Goal: Task Accomplishment & Management: Use online tool/utility

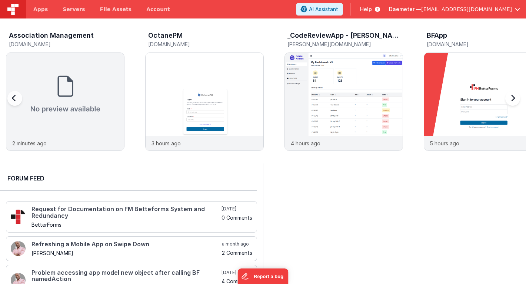
click at [391, 33] on div "_CodeReviewApp - [PERSON_NAME]" at bounding box center [344, 37] width 115 height 10
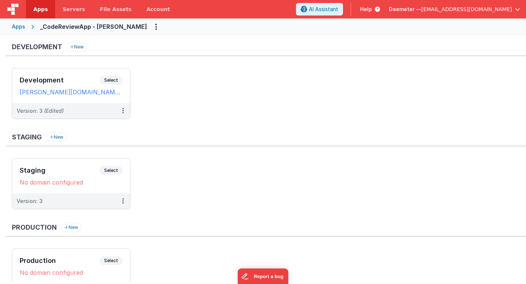
click at [421, 12] on span "Daemeter —" at bounding box center [405, 9] width 32 height 7
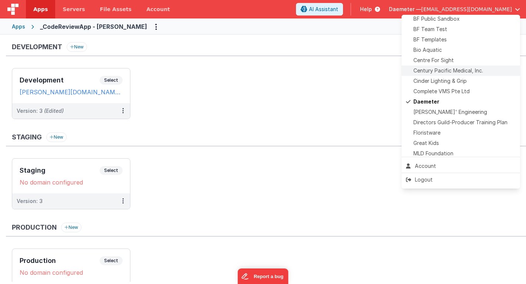
scroll to position [89, 0]
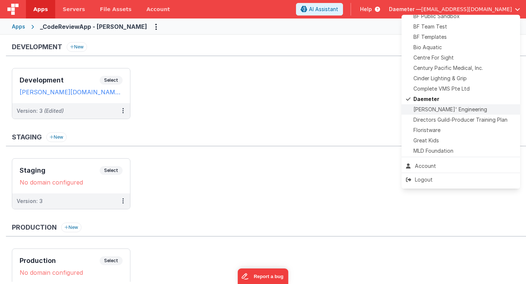
click at [439, 113] on span "[PERSON_NAME]' Engineering" at bounding box center [450, 109] width 74 height 7
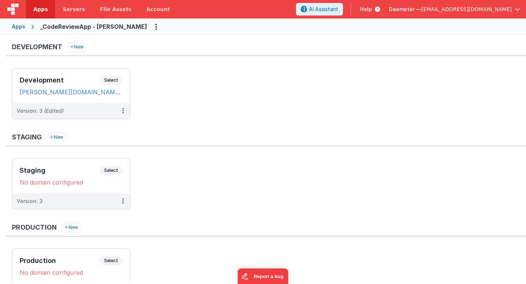
click at [507, 10] on span "[EMAIL_ADDRESS][DOMAIN_NAME]" at bounding box center [466, 9] width 91 height 7
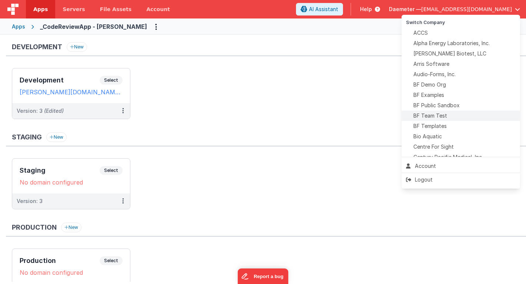
click at [440, 115] on span "BF Team Test" at bounding box center [430, 115] width 34 height 7
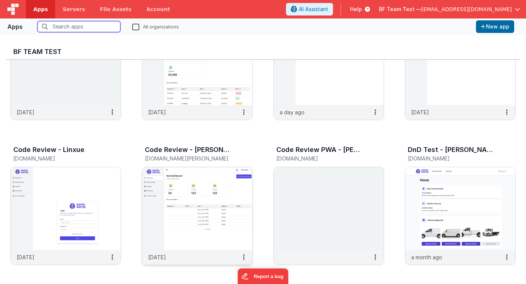
scroll to position [218, 0]
click at [76, 188] on img at bounding box center [66, 208] width 110 height 83
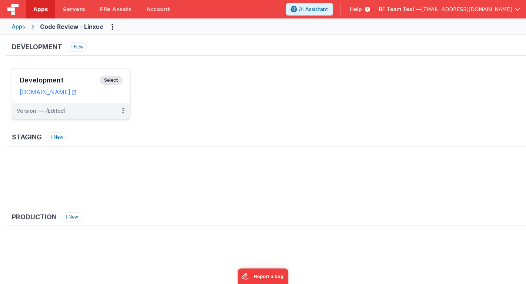
click at [88, 86] on div "Development Select" at bounding box center [71, 82] width 103 height 13
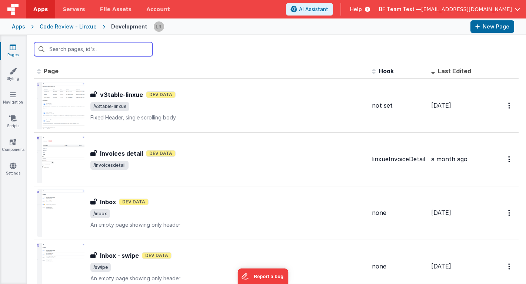
click at [131, 47] on input "text" at bounding box center [93, 49] width 118 height 14
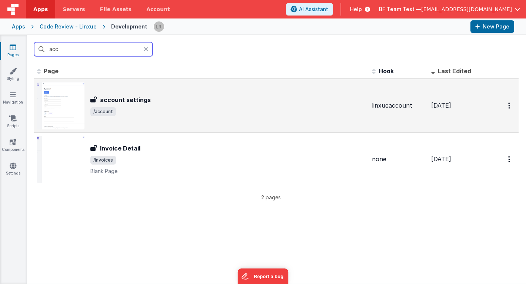
type input "acc"
click at [178, 109] on span "/account" at bounding box center [227, 111] width 275 height 9
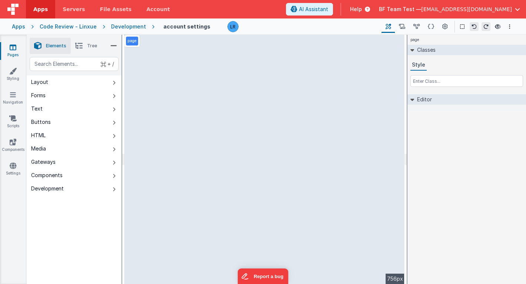
select select "instalApp"
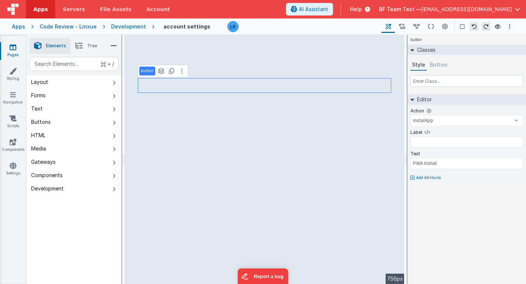
click at [121, 27] on div "Development" at bounding box center [128, 26] width 35 height 7
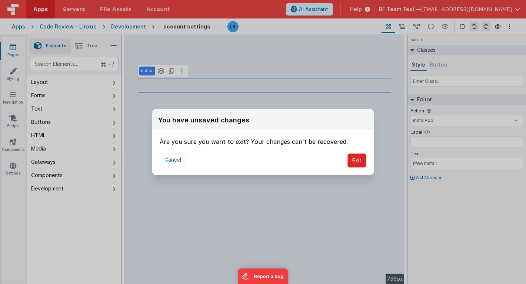
click at [356, 163] on button "Exit" at bounding box center [356, 161] width 19 height 14
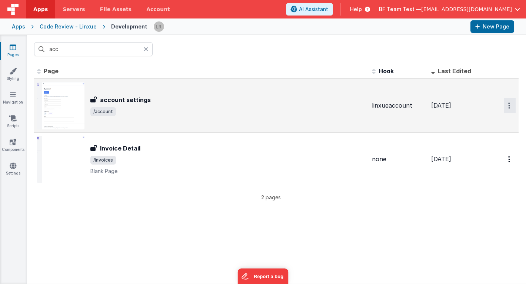
click at [507, 107] on button "Options" at bounding box center [509, 105] width 12 height 15
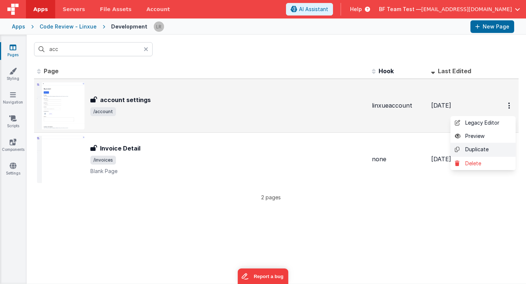
click at [488, 149] on link "Duplicate" at bounding box center [482, 150] width 65 height 14
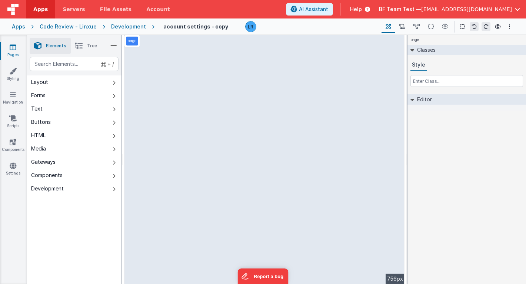
select select "instalApp"
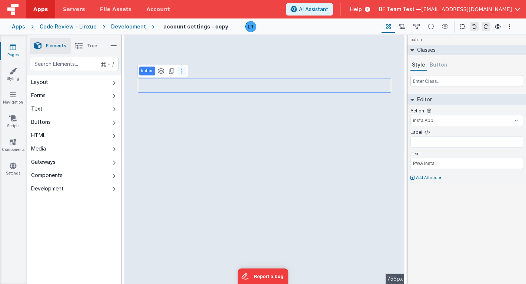
click at [180, 74] on button at bounding box center [181, 71] width 9 height 9
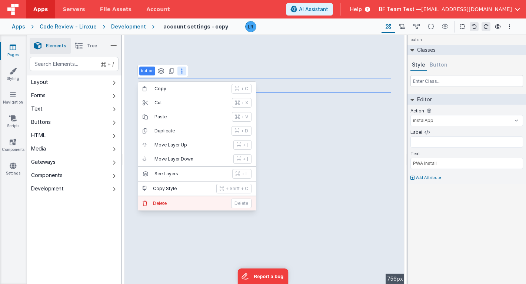
click at [154, 202] on p "Delete" at bounding box center [190, 204] width 74 height 6
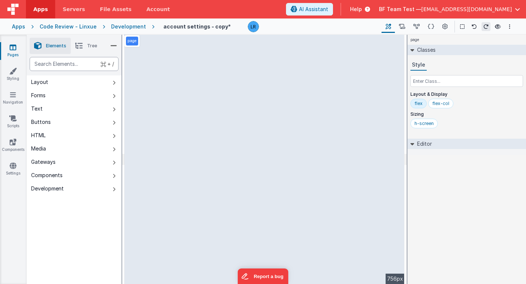
click at [75, 65] on div "text" at bounding box center [74, 64] width 89 height 14
click at [71, 97] on button "Forms" at bounding box center [74, 95] width 95 height 13
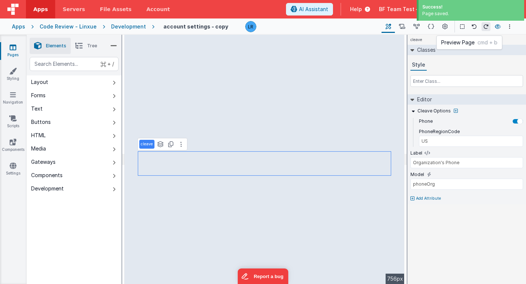
click at [499, 27] on icon at bounding box center [497, 26] width 6 height 5
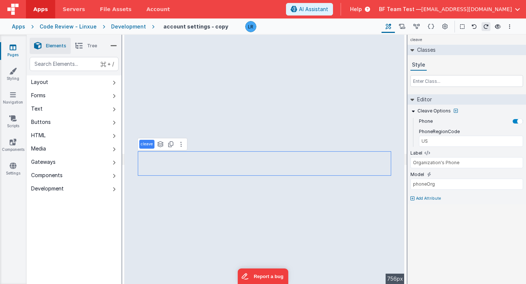
type input "Last Name"
type input "user.nameLast"
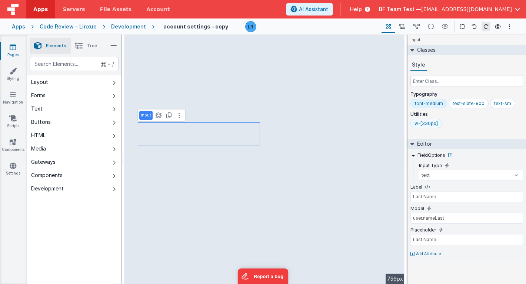
click at [423, 123] on div "w-[330px]" at bounding box center [425, 124] width 23 height 6
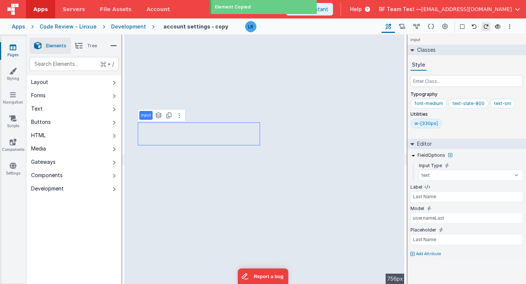
type input "Organization's Phone"
type input "phoneOrg"
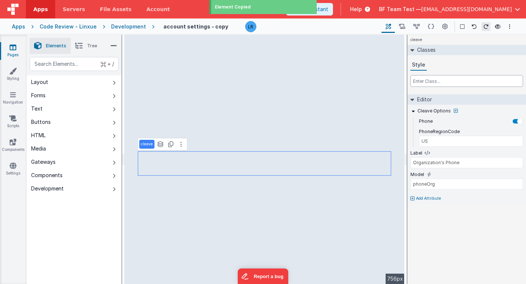
click at [457, 80] on input "text" at bounding box center [466, 81] width 113 height 12
paste input "<div class="mr-4 ml-10 hidden-xs select-none"> <div class="flex"> <div class="f…"
type input "<div class="mr-4 ml-10 hidden-xs select-none"> <div class="flex"> <div class="f…"
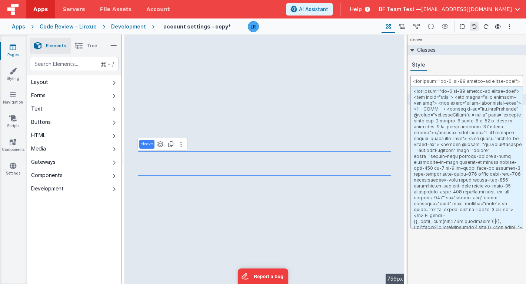
type input "<div class="mr-4 ml-10 hidden-xs select-none"> <div class="flex"> <div class="f…"
select select "instalApp"
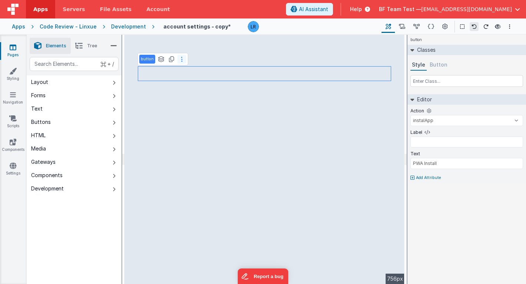
click at [181, 60] on icon at bounding box center [181, 59] width 1 height 6
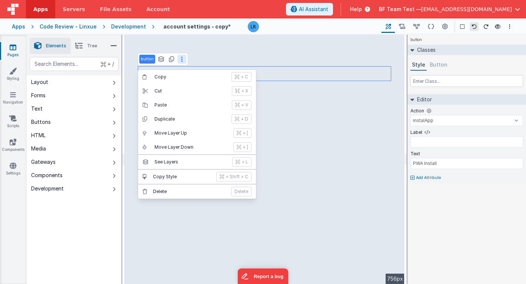
click at [157, 193] on p "Delete" at bounding box center [190, 192] width 74 height 6
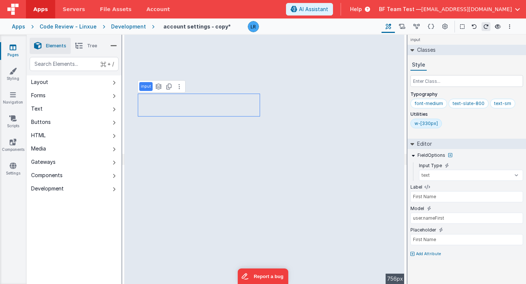
type input "Last Name"
type input "user.nameLast"
type input "Last Name"
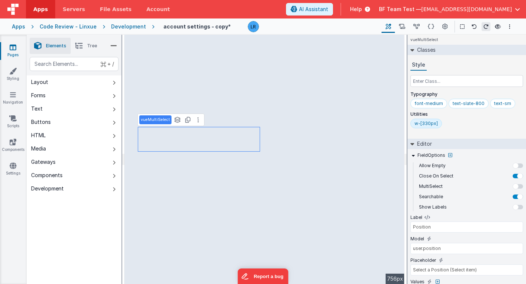
click at [86, 50] on li "Tree" at bounding box center [86, 46] width 31 height 16
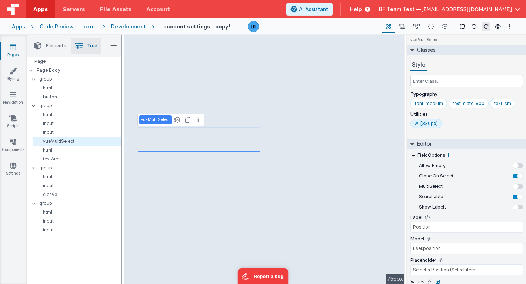
click at [49, 89] on p "html" at bounding box center [79, 88] width 86 height 6
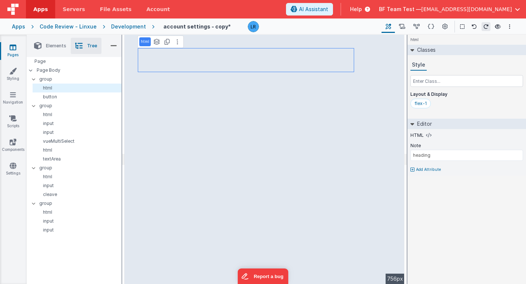
click at [48, 99] on p "button" at bounding box center [79, 97] width 86 height 6
select select "save"
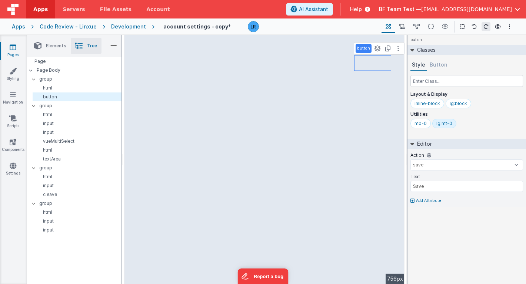
click at [43, 115] on p "html" at bounding box center [79, 115] width 86 height 6
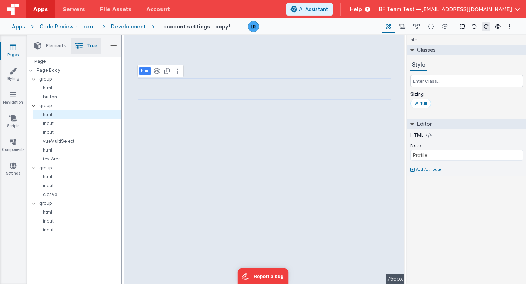
click at [47, 127] on div "input" at bounding box center [77, 123] width 89 height 9
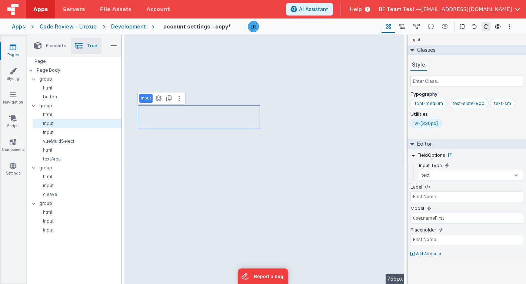
click at [49, 135] on p "input" at bounding box center [79, 133] width 86 height 6
type input "Last Name"
type input "user.nameLast"
type input "Last Name"
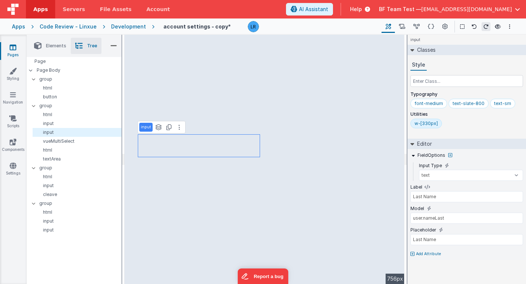
click at [47, 142] on p "vueMultiSelect" at bounding box center [79, 141] width 86 height 6
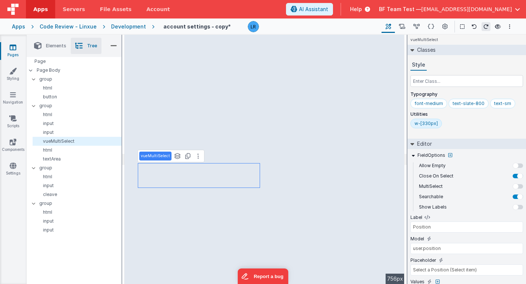
click at [46, 153] on p "html" at bounding box center [79, 150] width 86 height 6
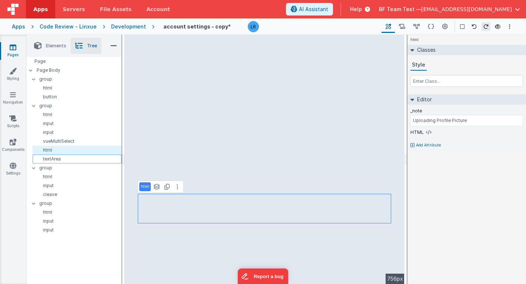
drag, startPoint x: 167, startPoint y: 167, endPoint x: 46, endPoint y: 161, distance: 120.8
click at [46, 161] on p "textArea" at bounding box center [78, 159] width 85 height 6
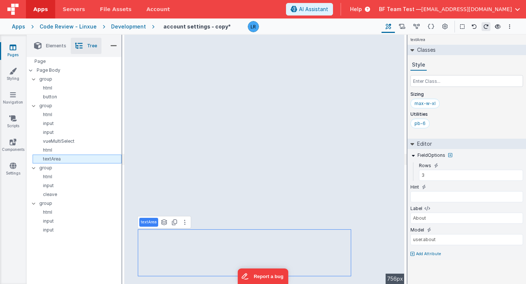
click at [45, 188] on p "input" at bounding box center [79, 186] width 86 height 6
type input "Email"
type input "[DOMAIN_NAME]"
type input "Email"
select select "email"
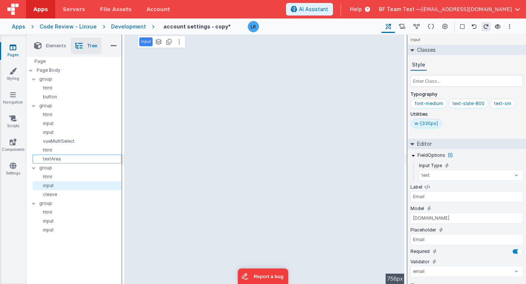
click at [81, 194] on p "cleave" at bounding box center [79, 195] width 86 height 6
type input "US"
type input "Phone"
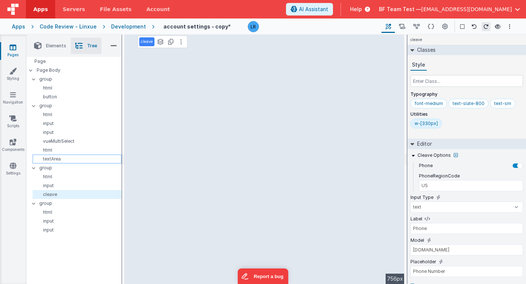
click at [181, 41] on icon at bounding box center [180, 42] width 1 height 6
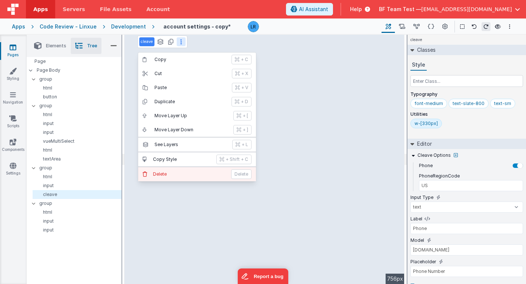
drag, startPoint x: 46, startPoint y: 161, endPoint x: 167, endPoint y: 172, distance: 121.2
click at [167, 172] on p "Delete" at bounding box center [190, 174] width 74 height 6
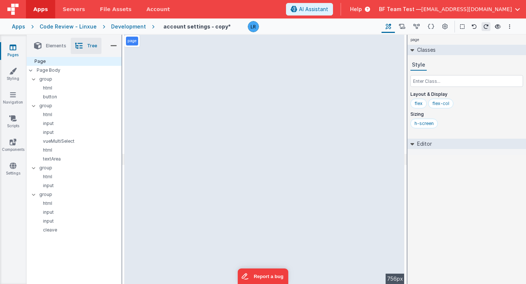
click at [52, 45] on span "Elements" at bounding box center [56, 46] width 20 height 6
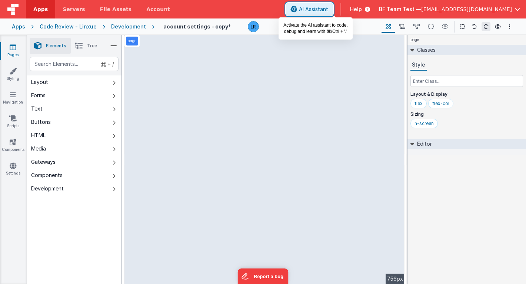
click at [297, 10] on icon at bounding box center [294, 9] width 7 height 0
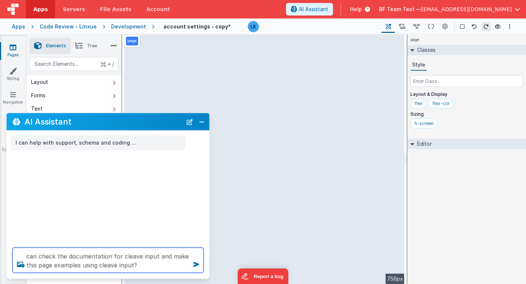
type textarea "can check the documentation for cleave input and make this page examples using …"
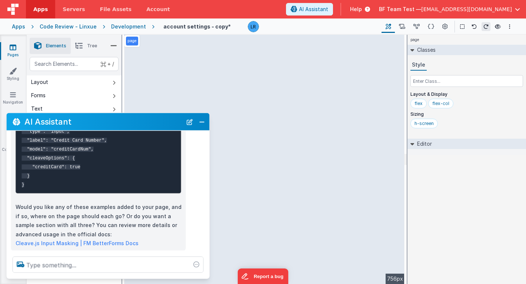
scroll to position [481, 0]
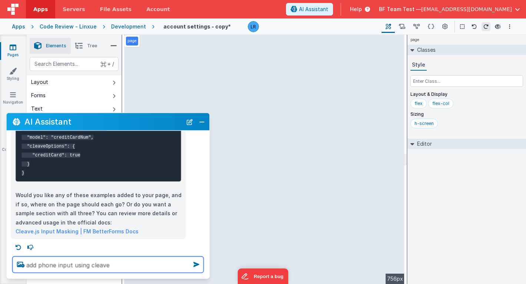
type textarea "add phone input using cleave"
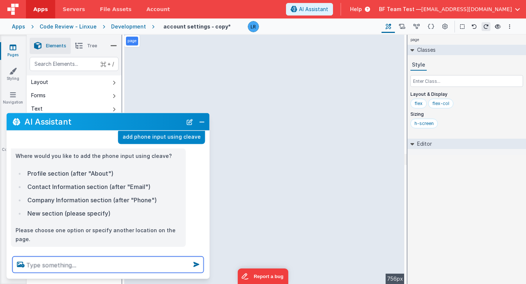
scroll to position [597, 0]
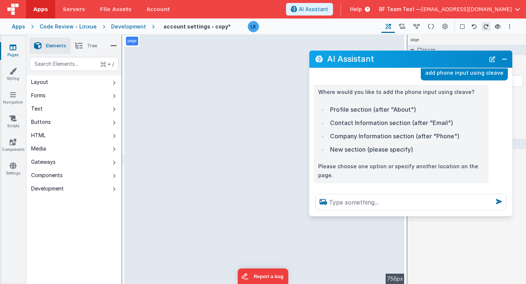
drag, startPoint x: 133, startPoint y: 120, endPoint x: 435, endPoint y: 57, distance: 309.2
click at [435, 57] on h2 "AI Assistant" at bounding box center [406, 59] width 158 height 9
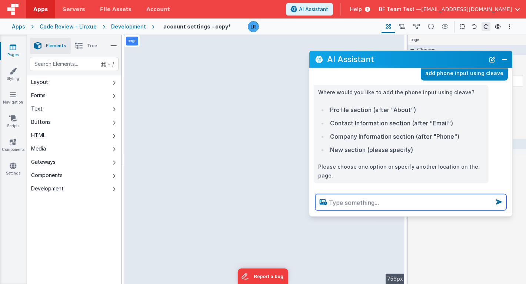
click at [353, 203] on textarea at bounding box center [410, 202] width 191 height 16
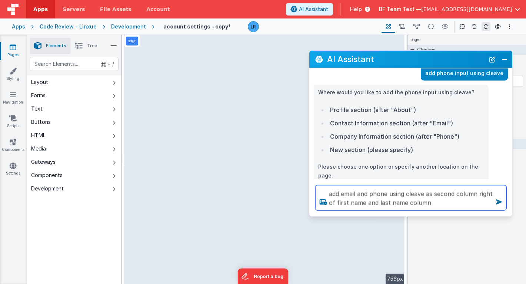
type textarea "add email and phone using cleave as second column right of first name and last …"
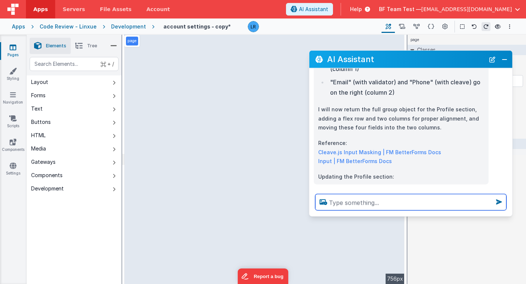
scroll to position [850, 0]
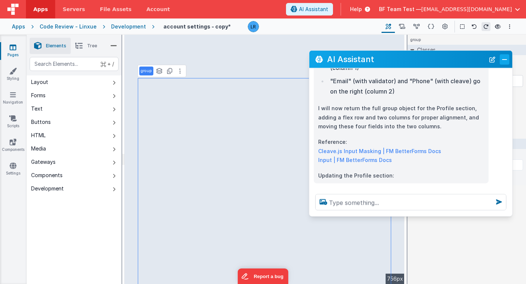
click at [507, 57] on button "Close" at bounding box center [504, 59] width 10 height 10
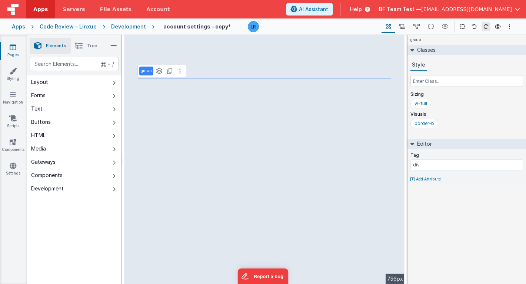
click at [87, 48] on span "Tree" at bounding box center [92, 46] width 10 height 6
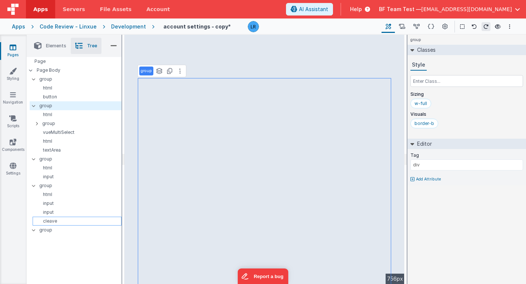
click at [51, 221] on p "cleave" at bounding box center [78, 221] width 85 height 6
type input "US"
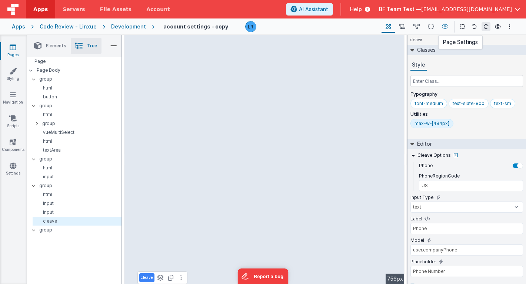
click at [444, 26] on icon at bounding box center [445, 27] width 6 height 8
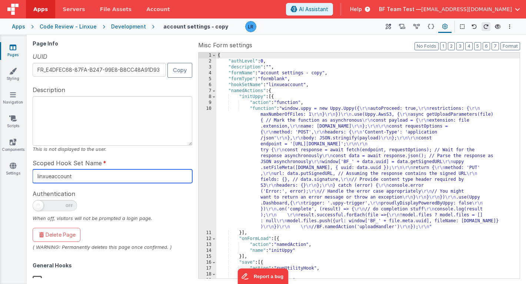
drag, startPoint x: 77, startPoint y: 178, endPoint x: 28, endPoint y: 173, distance: 49.5
click at [28, 173] on div "Page Info UUID FR_E4DFEC68-87FA-B247-99E8-B8CC48A91D93 Copy Description This is…" at bounding box center [276, 159] width 499 height 249
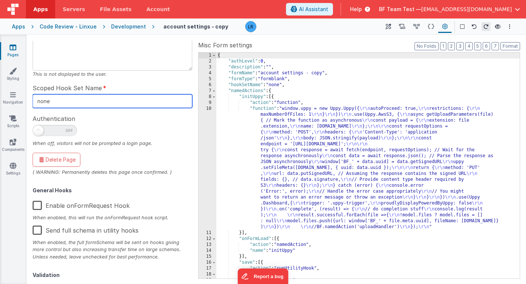
scroll to position [0, 0]
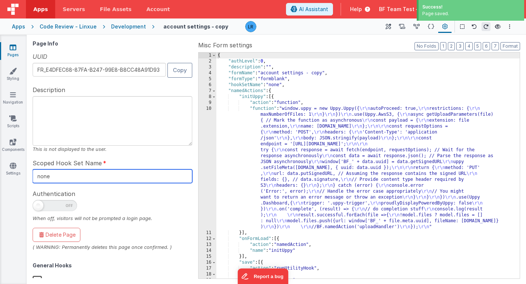
type input "none"
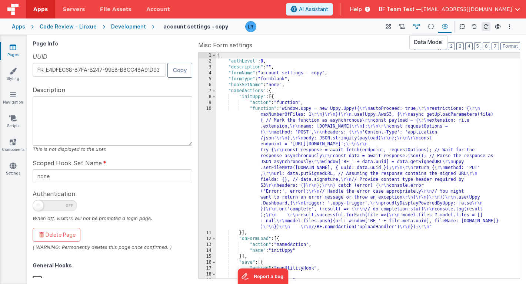
click at [419, 26] on icon at bounding box center [416, 27] width 6 height 8
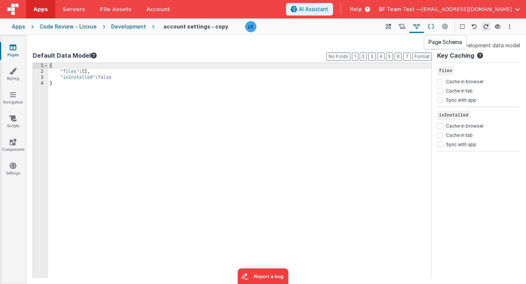
click at [431, 29] on icon at bounding box center [430, 27] width 6 height 8
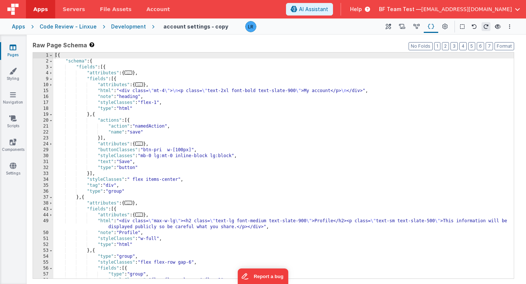
click at [163, 199] on div "[{ "schema" : { "fields" : [{ "attributes" : { ... } , "fields" : [{ "attribute…" at bounding box center [283, 172] width 460 height 238
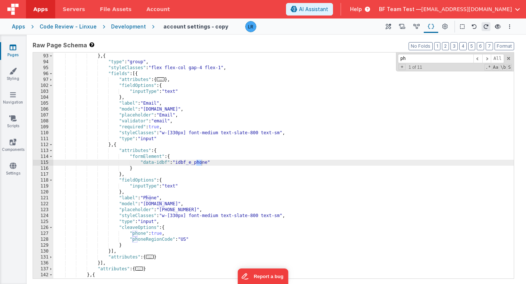
scroll to position [372, 0]
type input "phone"
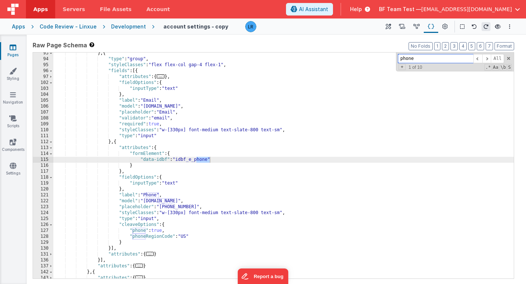
scroll to position [379, 0]
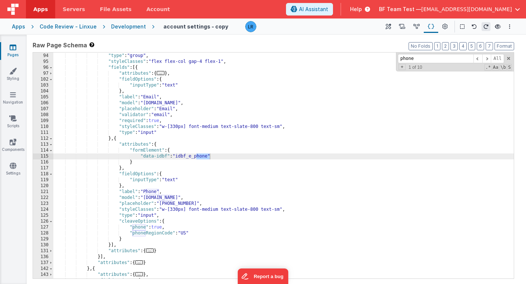
click at [18, 27] on div "Apps" at bounding box center [18, 26] width 13 height 7
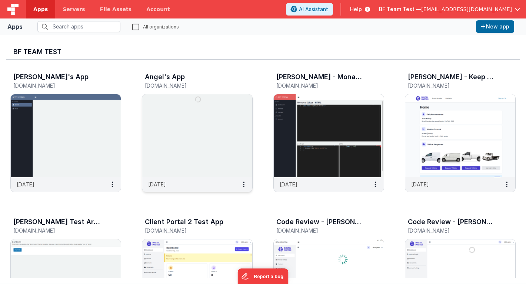
click at [212, 145] on img at bounding box center [197, 135] width 110 height 83
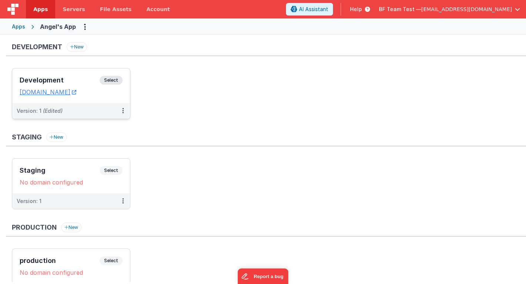
click at [68, 79] on h3 "Development" at bounding box center [60, 80] width 80 height 7
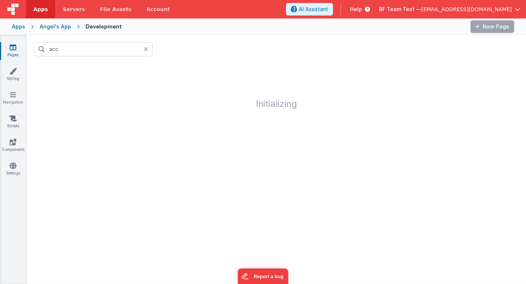
click at [146, 49] on icon at bounding box center [146, 49] width 4 height 6
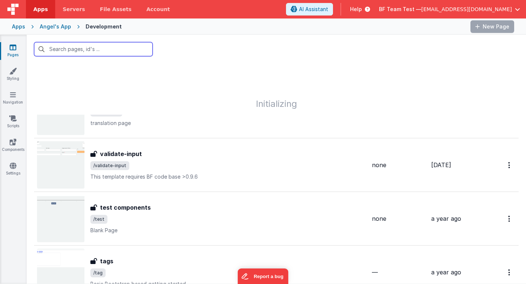
scroll to position [386, 0]
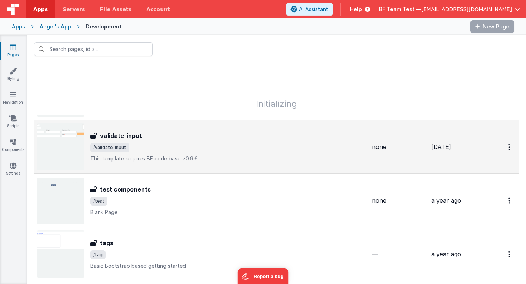
click at [147, 144] on span "/validate-input" at bounding box center [227, 147] width 275 height 9
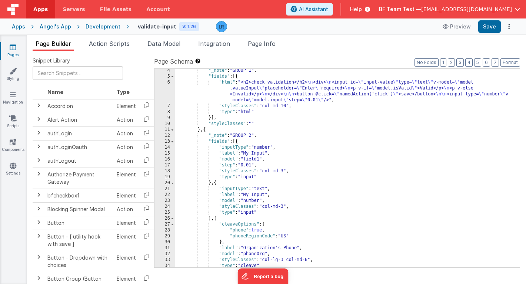
scroll to position [20, 0]
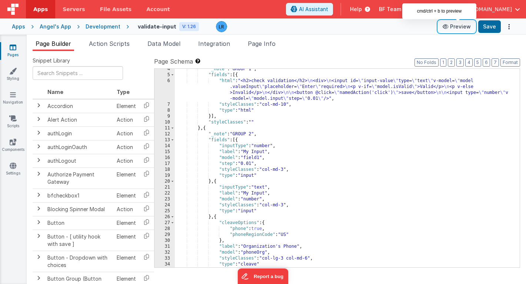
click at [459, 25] on button "Preview" at bounding box center [456, 27] width 37 height 12
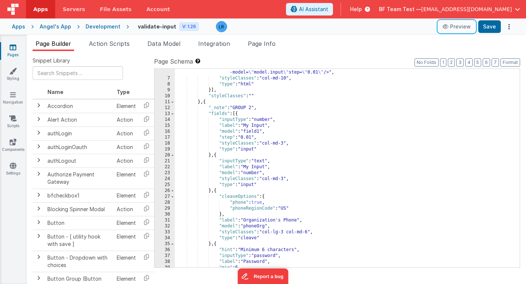
scroll to position [49, 0]
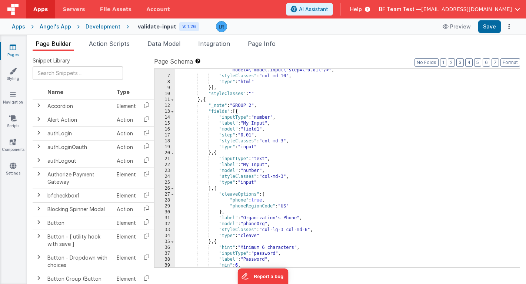
click at [11, 47] on icon at bounding box center [13, 47] width 7 height 7
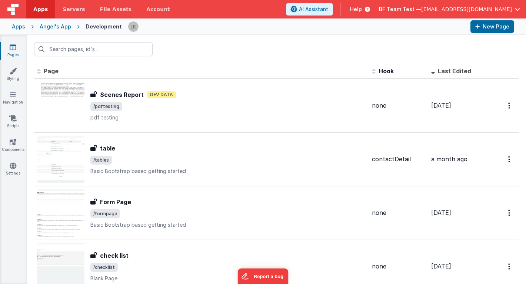
click at [16, 28] on div "Apps" at bounding box center [18, 26] width 13 height 7
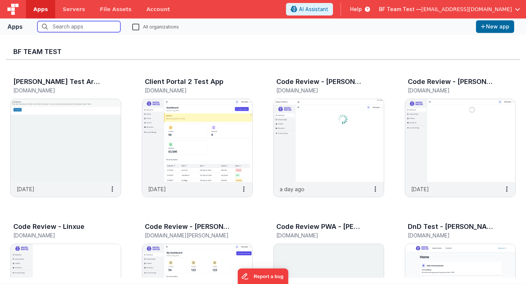
scroll to position [187, 0]
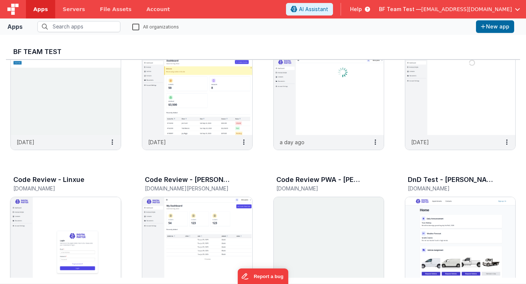
click at [93, 223] on img at bounding box center [66, 238] width 110 height 83
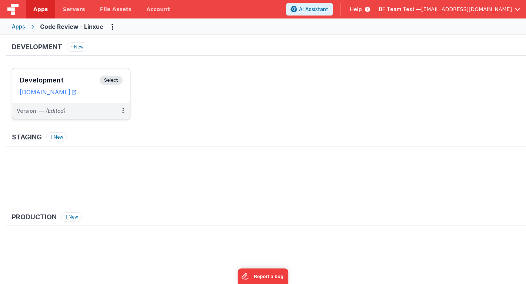
click at [81, 74] on div "Development Select URLs [DOMAIN_NAME]" at bounding box center [71, 85] width 118 height 35
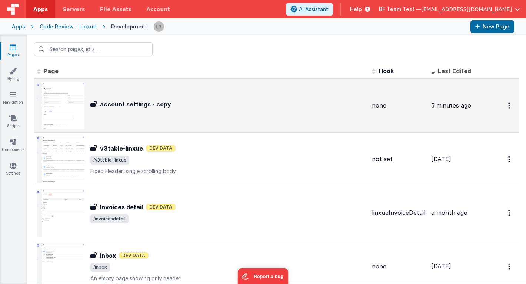
click at [190, 110] on div "account settings - copy account settings - copy" at bounding box center [227, 106] width 275 height 12
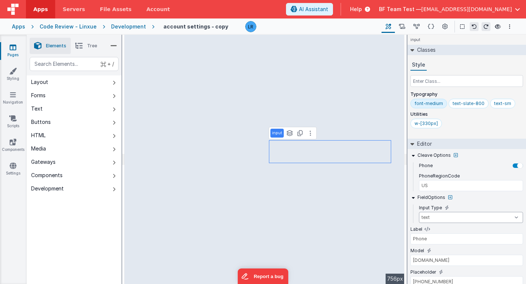
click at [433, 218] on select "text number password email" at bounding box center [471, 217] width 104 height 11
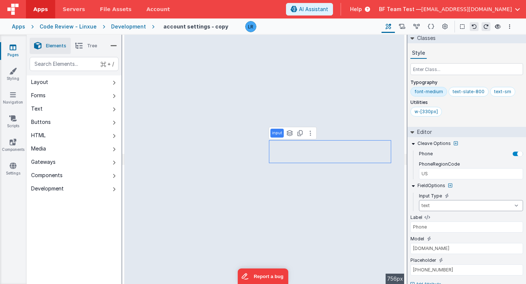
scroll to position [24, 0]
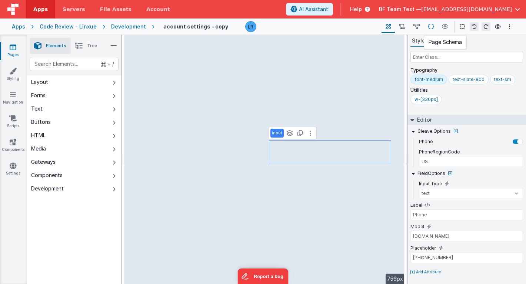
click at [431, 26] on icon at bounding box center [430, 27] width 6 height 8
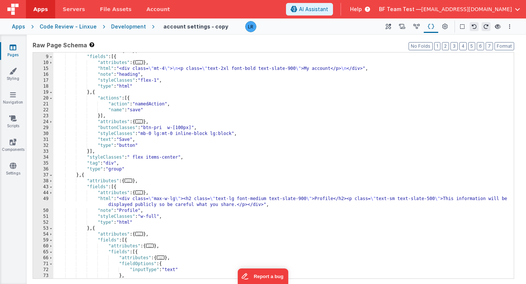
scroll to position [12, 0]
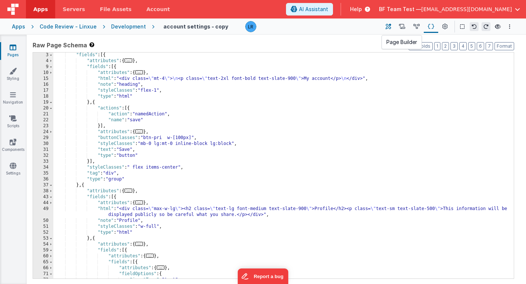
click at [386, 29] on icon at bounding box center [388, 27] width 6 height 8
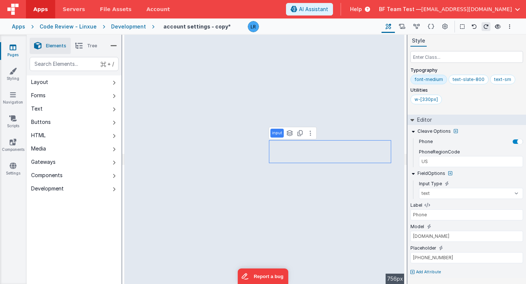
click at [46, 97] on div "Forms" at bounding box center [38, 95] width 14 height 7
type input "Organization's Phone"
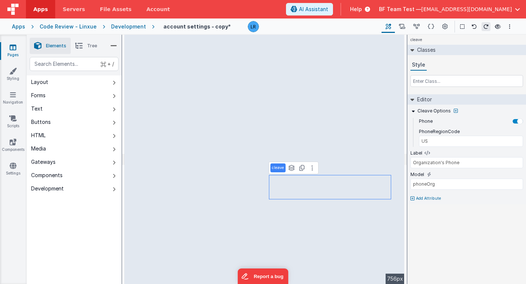
scroll to position [0, 0]
click at [429, 27] on icon at bounding box center [430, 27] width 6 height 8
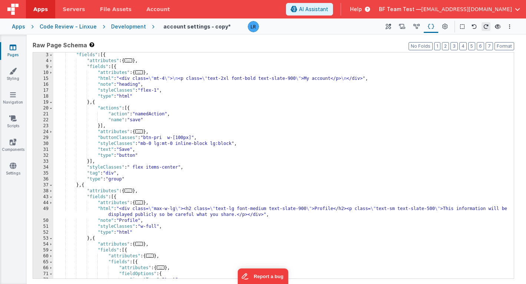
click at [248, 195] on div ""fields" : [{ "attributes" : { ... } , "fields" : [{ "attributes" : { ... } , "…" at bounding box center [283, 171] width 460 height 238
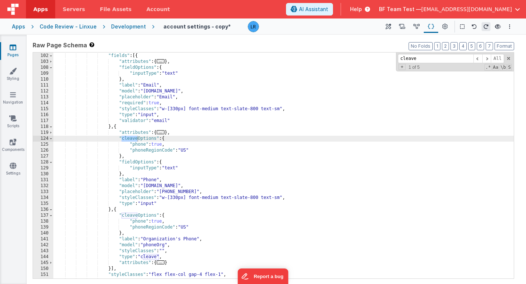
scroll to position [367, 0]
type input "cleave"
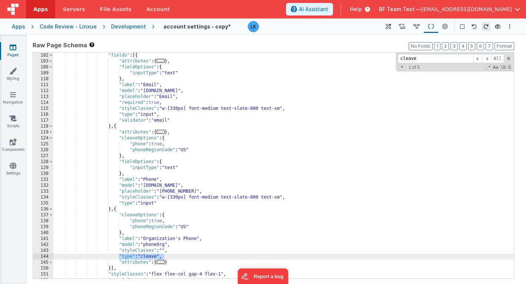
drag, startPoint x: 166, startPoint y: 257, endPoint x: 118, endPoint y: 255, distance: 47.4
click at [118, 255] on div ""fields" : [{ "attributes" : { ... } , "fieldOptions" : { "inputType" : "text" …" at bounding box center [283, 172] width 460 height 238
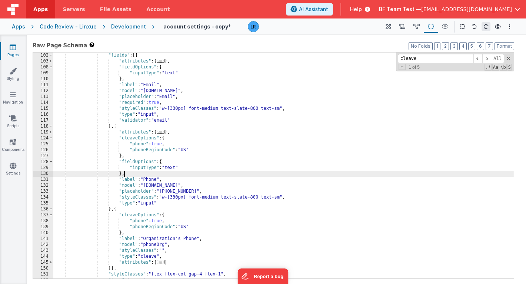
click at [125, 173] on div ""fields" : [{ "attributes" : { ... } , "fieldOptions" : { "inputType" : "text" …" at bounding box center [283, 172] width 460 height 238
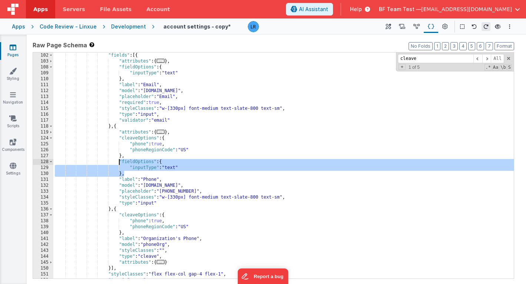
drag, startPoint x: 125, startPoint y: 173, endPoint x: 119, endPoint y: 160, distance: 14.9
click at [119, 160] on div ""fields" : [{ "attributes" : { ... } , "fieldOptions" : { "inputType" : "text" …" at bounding box center [283, 172] width 460 height 238
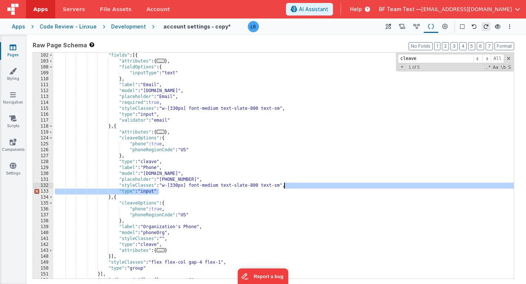
drag, startPoint x: 162, startPoint y: 192, endPoint x: 285, endPoint y: 185, distance: 122.7
click at [285, 185] on div ""fields" : [{ "attributes" : { ... } , "fieldOptions" : { "inputType" : "text" …" at bounding box center [283, 172] width 460 height 238
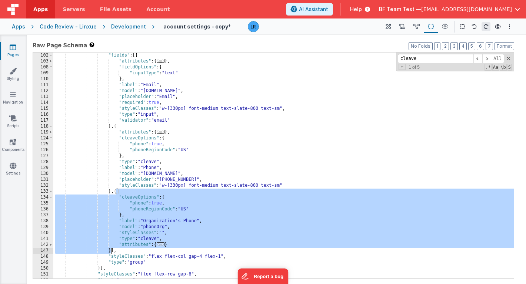
drag, startPoint x: 116, startPoint y: 190, endPoint x: 110, endPoint y: 252, distance: 62.5
click at [110, 252] on div ""fields" : [{ "attributes" : { ... } , "fieldOptions" : { "inputType" : "text" …" at bounding box center [283, 172] width 460 height 238
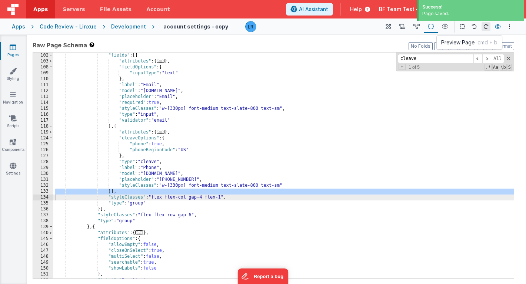
click at [499, 28] on icon at bounding box center [497, 26] width 6 height 5
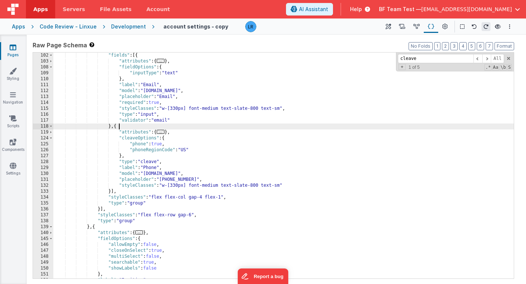
click at [121, 128] on div ""fields" : [{ "attributes" : { ... } , "fieldOptions" : { "inputType" : "text" …" at bounding box center [283, 172] width 460 height 238
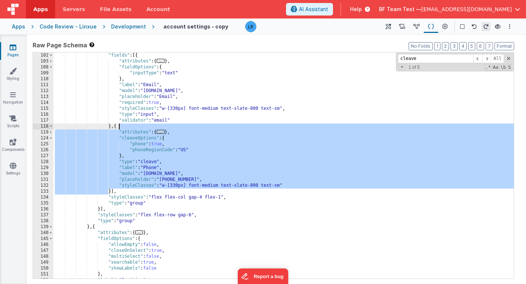
click at [121, 128] on div ""fields" : [{ "attributes" : { ... } , "fieldOptions" : { "inputType" : "text" …" at bounding box center [283, 172] width 460 height 238
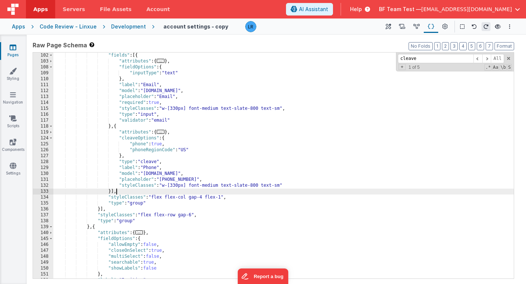
click at [185, 192] on div ""fields" : [{ "attributes" : { ... } , "fieldOptions" : { "inputType" : "text" …" at bounding box center [283, 172] width 460 height 238
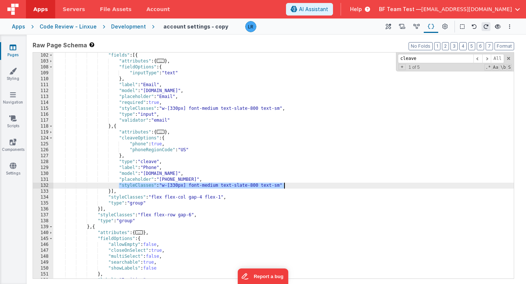
drag, startPoint x: 119, startPoint y: 186, endPoint x: 300, endPoint y: 186, distance: 181.4
click at [300, 186] on div ""fields" : [{ "attributes" : { ... } , "fieldOptions" : { "inputType" : "text" …" at bounding box center [283, 172] width 460 height 238
click at [114, 128] on div ""fields" : [{ "attributes" : { ... } , "fieldOptions" : { "inputType" : "text" …" at bounding box center [283, 172] width 460 height 238
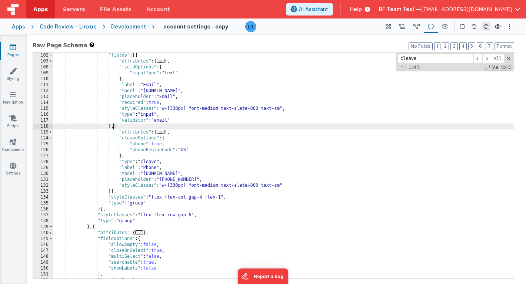
click at [114, 128] on div ""fields" : [{ "attributes" : { ... } , "fieldOptions" : { "inputType" : "text" …" at bounding box center [283, 172] width 460 height 238
click at [115, 127] on div ""fields" : [{ "attributes" : { ... } , "fieldOptions" : { "inputType" : "text" …" at bounding box center [283, 172] width 460 height 238
click at [113, 127] on div ""fields" : [{ "attributes" : { ... } , "fieldOptions" : { "inputType" : "text" …" at bounding box center [283, 172] width 460 height 238
click at [116, 127] on div ""fields" : [{ "attributes" : { ... } , "fieldOptions" : { "inputType" : "text" …" at bounding box center [283, 172] width 460 height 238
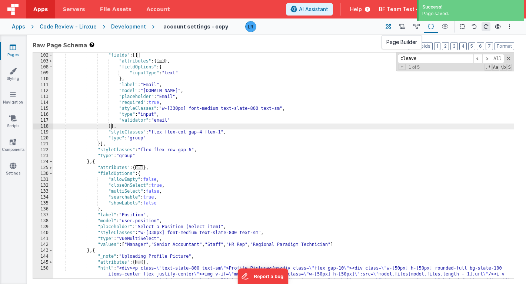
click at [390, 28] on icon at bounding box center [388, 27] width 6 height 8
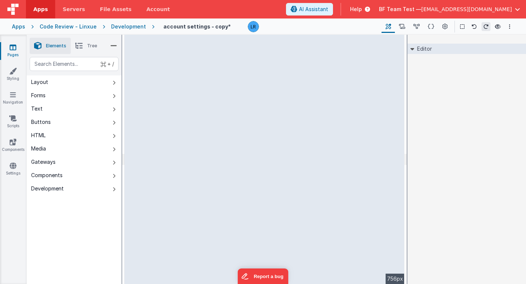
click at [58, 95] on button "Forms" at bounding box center [74, 95] width 95 height 13
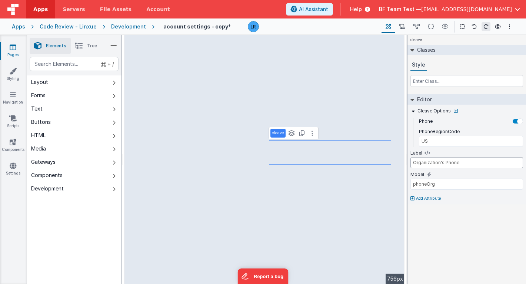
drag, startPoint x: 445, startPoint y: 163, endPoint x: 408, endPoint y: 160, distance: 36.8
click at [408, 160] on div "Cleave Options Phone PhoneRegionCode US Label Organization's Phone Model phoneO…" at bounding box center [466, 155] width 118 height 100
type input "Phone"
click at [413, 199] on icon at bounding box center [412, 199] width 4 height 4
type input "required"
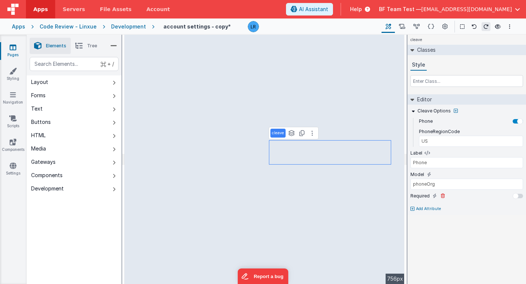
click at [516, 197] on div at bounding box center [515, 196] width 6 height 6
click at [516, 197] on div at bounding box center [517, 196] width 10 height 4
click at [441, 195] on icon at bounding box center [442, 196] width 4 height 4
drag, startPoint x: 440, startPoint y: 186, endPoint x: 408, endPoint y: 184, distance: 31.9
click at [408, 184] on div "Cleave Options Phone PhoneRegionCode US Label Phone Model phoneOrg Add Attribute" at bounding box center [466, 155] width 118 height 100
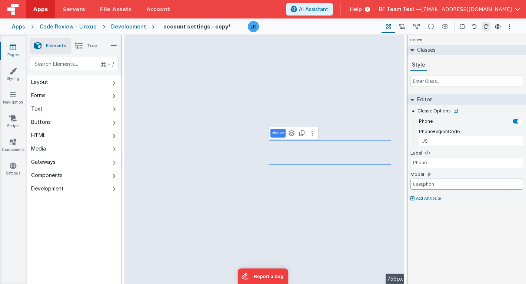
type input "[DOMAIN_NAME]"
type input "div"
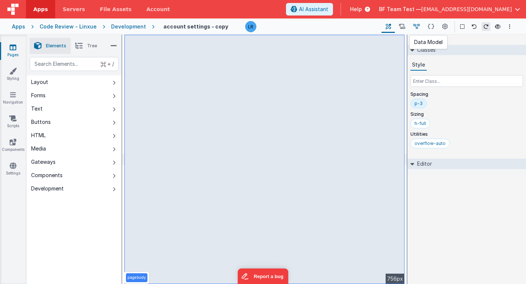
click at [417, 27] on icon at bounding box center [416, 27] width 6 height 8
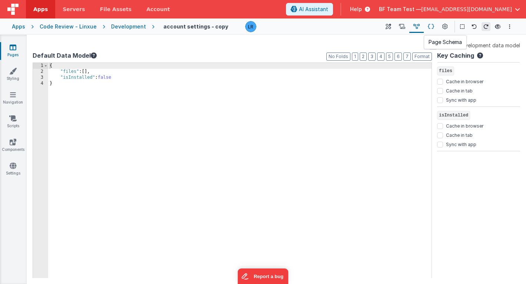
click at [434, 28] on button at bounding box center [430, 26] width 14 height 13
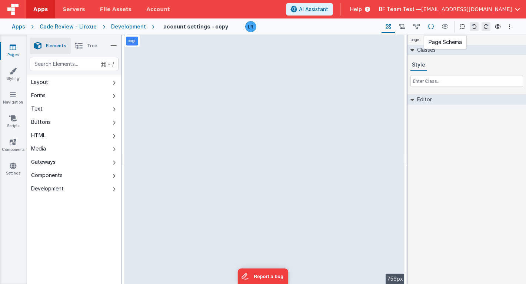
click at [432, 27] on icon at bounding box center [430, 27] width 6 height 8
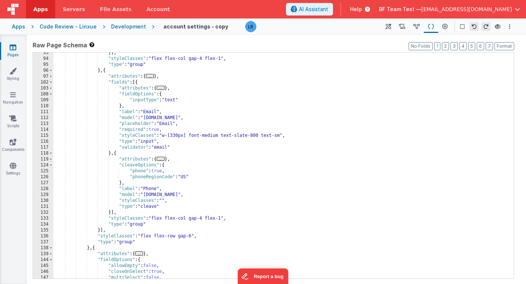
scroll to position [342, 0]
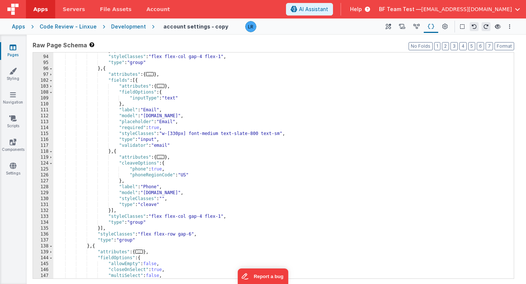
click at [20, 29] on div "Apps" at bounding box center [18, 26] width 13 height 7
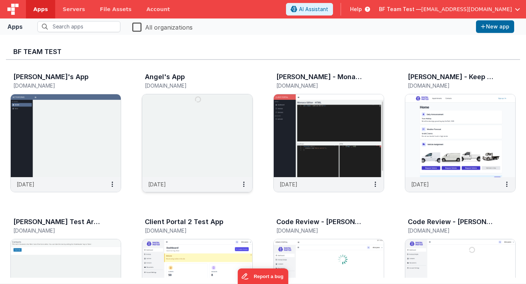
click at [173, 155] on img at bounding box center [197, 135] width 110 height 83
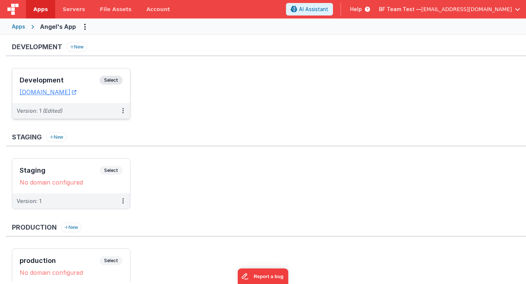
click at [81, 77] on h3 "Development" at bounding box center [60, 80] width 80 height 7
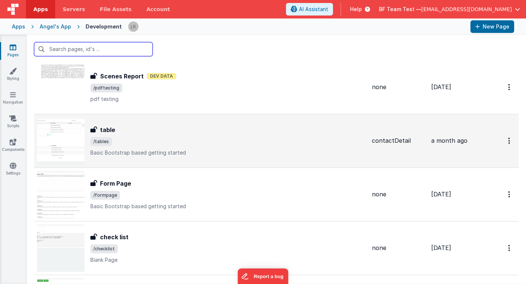
scroll to position [20, 0]
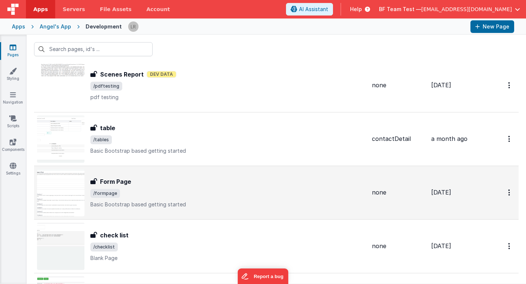
click at [64, 187] on img at bounding box center [60, 192] width 47 height 47
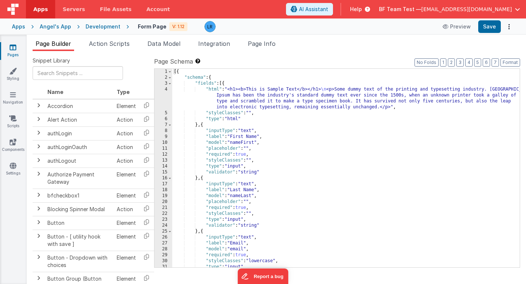
click at [14, 53] on link "Pages" at bounding box center [13, 51] width 27 height 15
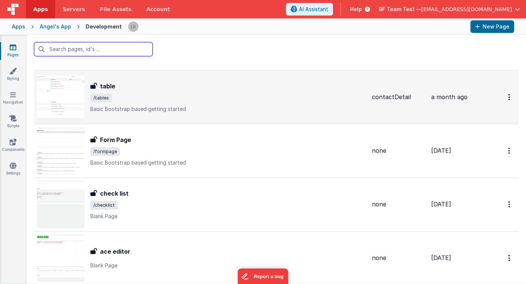
scroll to position [60, 0]
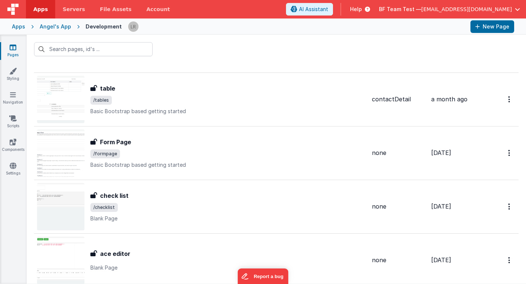
click at [16, 50] on link "Pages" at bounding box center [13, 51] width 27 height 15
click at [62, 27] on div "Angel's App" at bounding box center [55, 26] width 31 height 7
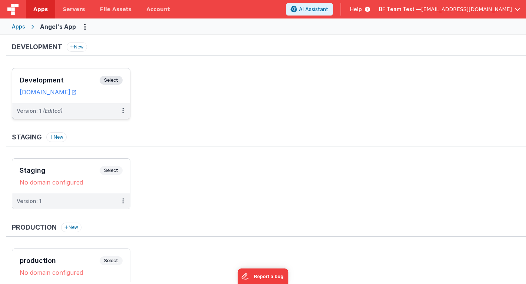
click at [40, 79] on h3 "Development" at bounding box center [60, 80] width 80 height 7
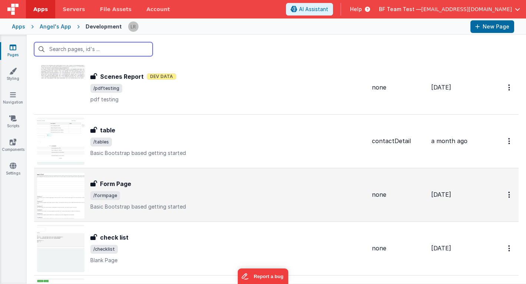
scroll to position [68, 0]
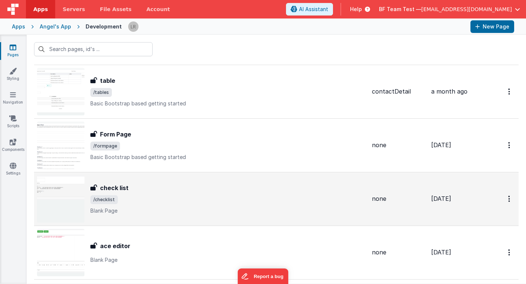
click at [60, 208] on img at bounding box center [60, 198] width 47 height 47
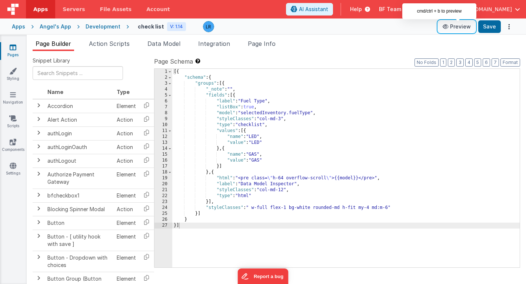
click at [453, 26] on button "Preview" at bounding box center [456, 27] width 37 height 12
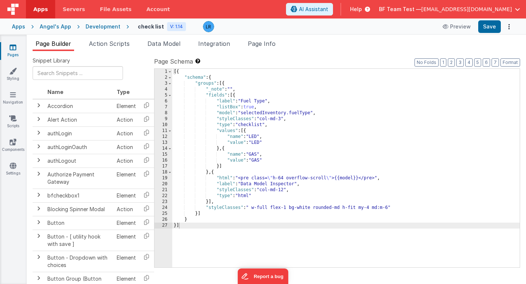
click at [15, 26] on div "Apps" at bounding box center [18, 26] width 13 height 7
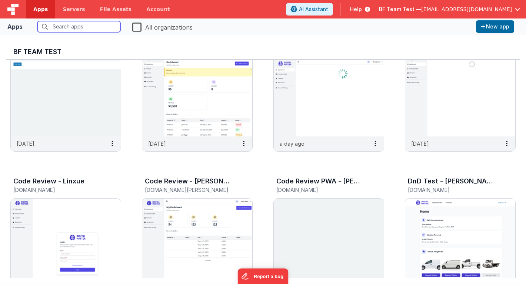
scroll to position [188, 0]
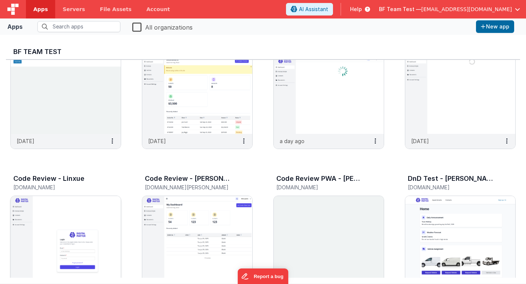
click at [68, 214] on img at bounding box center [66, 237] width 110 height 83
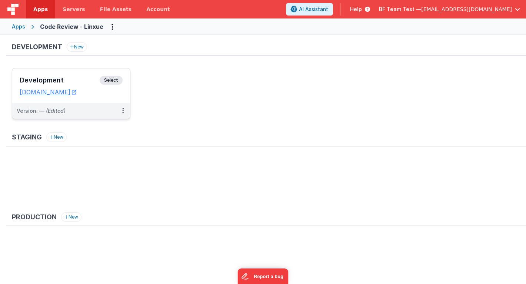
click at [80, 82] on h3 "Development" at bounding box center [60, 80] width 80 height 7
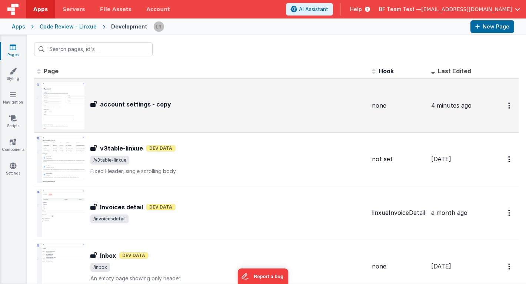
click at [64, 115] on img at bounding box center [60, 105] width 47 height 47
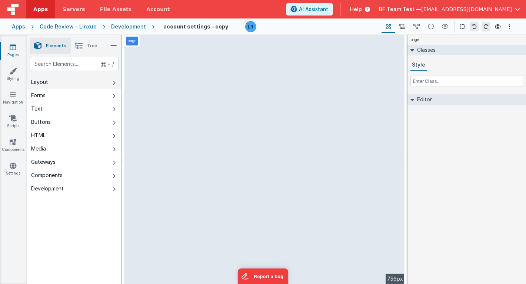
click at [50, 81] on button "Layout" at bounding box center [74, 82] width 95 height 13
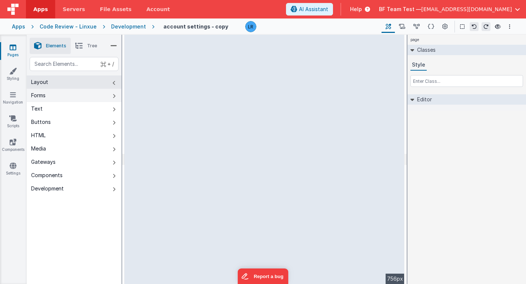
click at [45, 94] on div "Forms" at bounding box center [38, 95] width 14 height 7
select select "password"
select select "string"
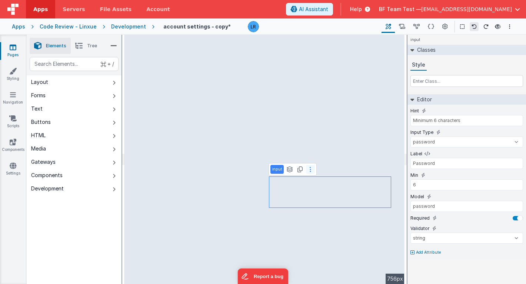
click at [311, 171] on button at bounding box center [310, 169] width 9 height 9
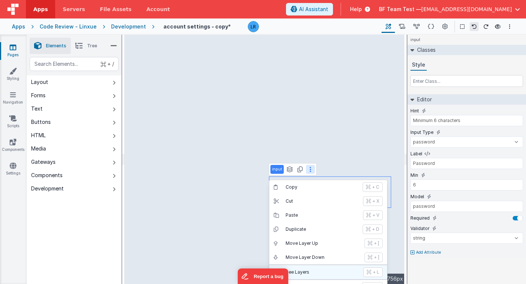
click at [306, 275] on p "See Layers" at bounding box center [321, 272] width 73 height 6
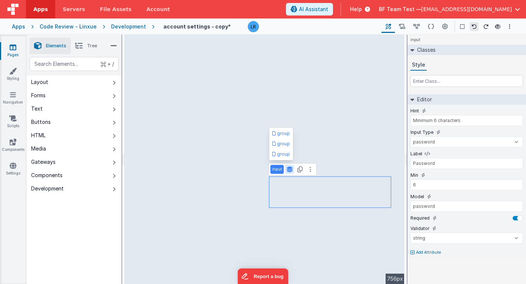
click at [90, 48] on span "Tree" at bounding box center [92, 46] width 10 height 6
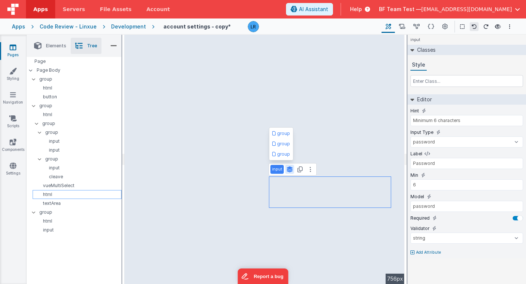
click at [67, 192] on p "html" at bounding box center [78, 195] width 85 height 6
type input "Uploading Profile Picture"
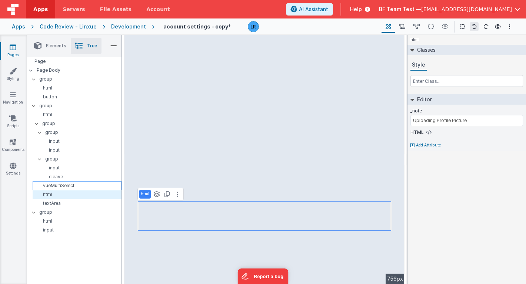
click at [67, 181] on div "vueMultiSelect" at bounding box center [77, 185] width 89 height 9
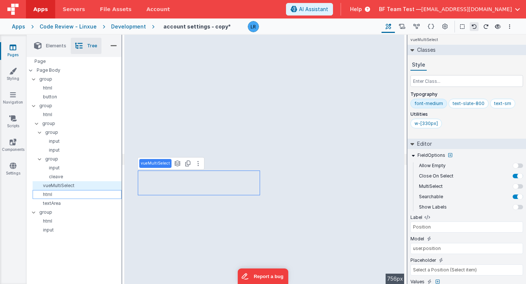
click at [62, 193] on p "html" at bounding box center [78, 195] width 85 height 6
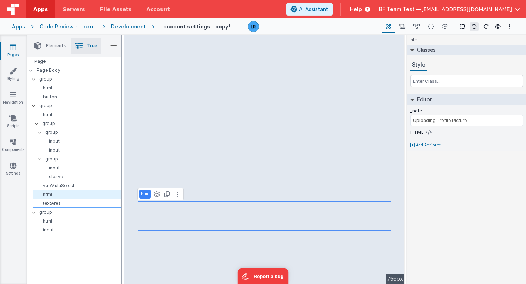
click at [60, 204] on p "textArea" at bounding box center [78, 204] width 85 height 6
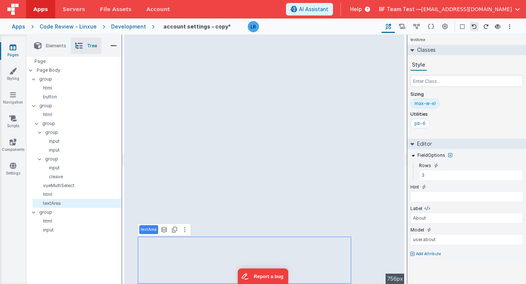
click at [47, 43] on span "Elements" at bounding box center [56, 46] width 20 height 6
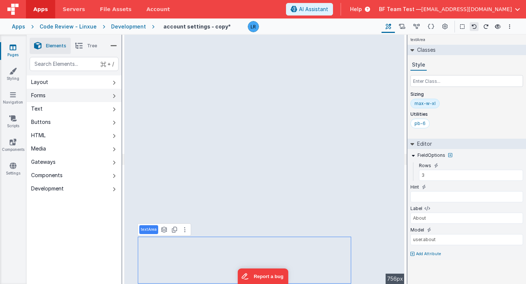
click at [56, 97] on button "Forms" at bounding box center [74, 95] width 95 height 13
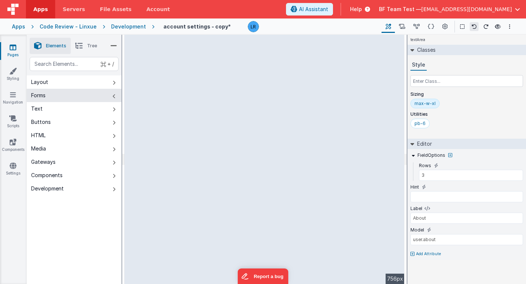
type input "Credit Card Number"
type input "cardNumber"
type input "xxxx xxxx xxxx xxxx"
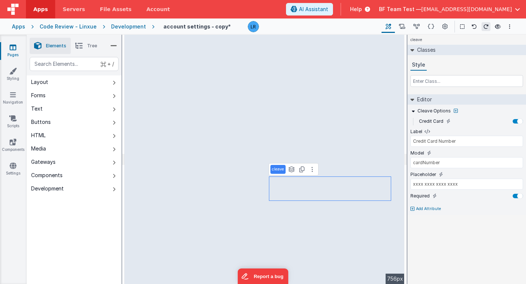
type input "div"
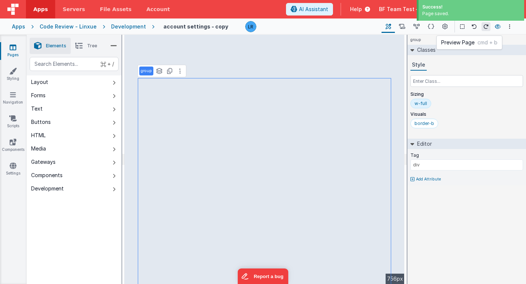
click at [496, 30] on button at bounding box center [497, 26] width 9 height 10
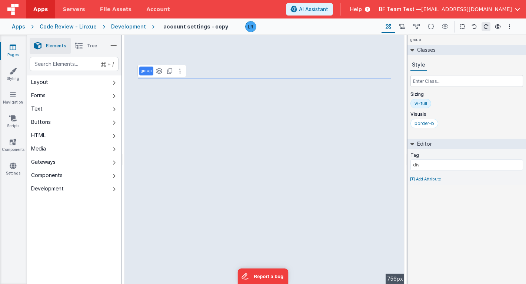
click at [9, 48] on link "Pages" at bounding box center [13, 51] width 27 height 15
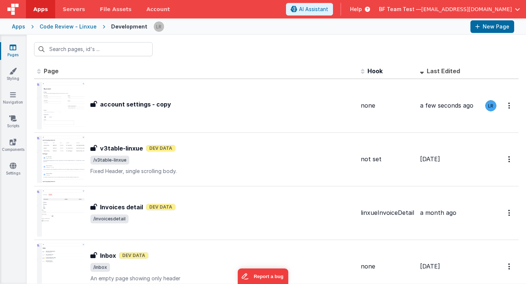
click at [18, 29] on div "Apps" at bounding box center [18, 26] width 13 height 7
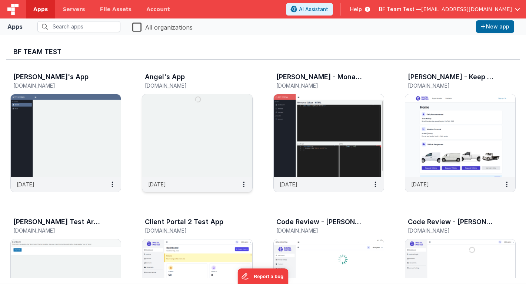
click at [168, 151] on img at bounding box center [197, 135] width 110 height 83
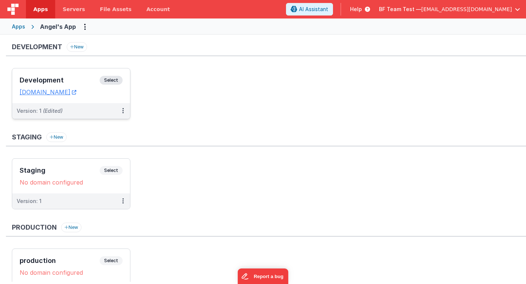
click at [62, 81] on h3 "Development" at bounding box center [60, 80] width 80 height 7
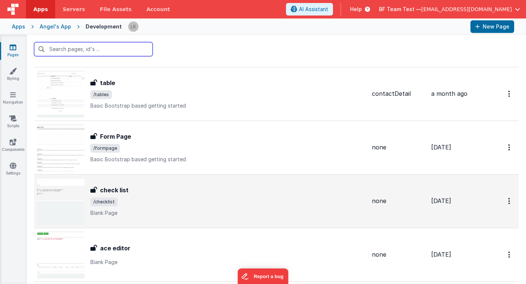
scroll to position [66, 0]
click at [132, 195] on div "check list check list /checklist Blank Page" at bounding box center [227, 200] width 275 height 31
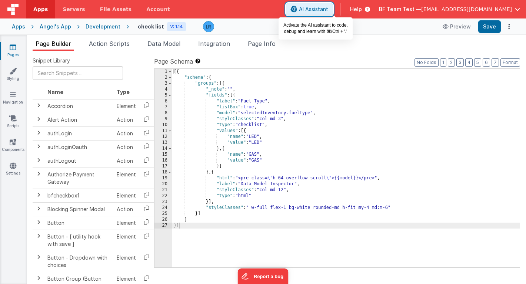
click at [328, 6] on span "AI Assistant" at bounding box center [313, 9] width 29 height 7
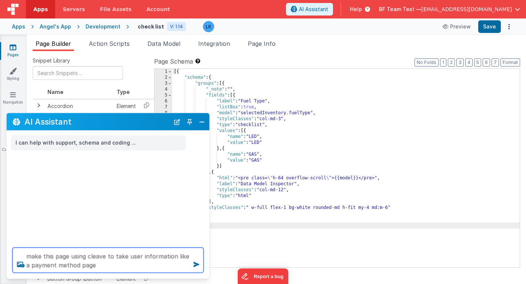
type textarea "make this page using cleave to take user information like a payment method page"
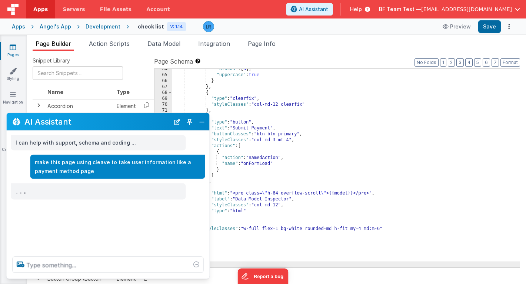
scroll to position [376, 0]
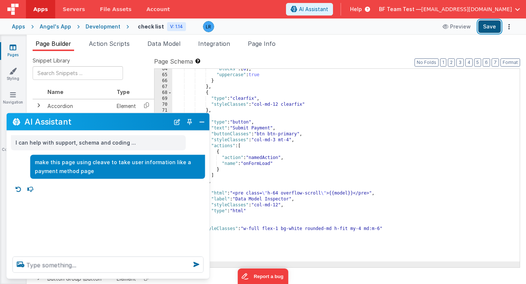
click at [488, 30] on button "Save" at bounding box center [489, 26] width 23 height 13
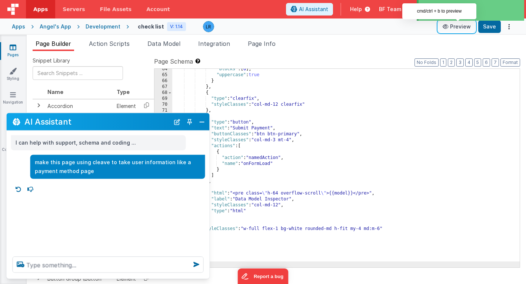
click at [459, 27] on button "Preview" at bounding box center [456, 27] width 37 height 12
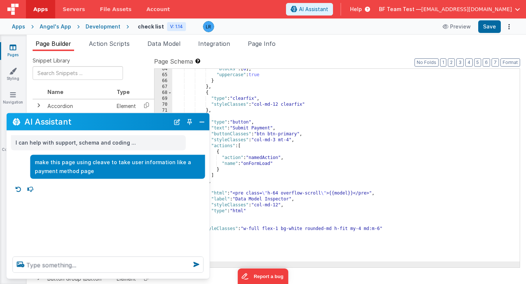
click at [257, 170] on div ""blocks" : [ 6 ] , "uppercase" : true } } , { "type" : "clearfix" , "styleClass…" at bounding box center [345, 171] width 347 height 211
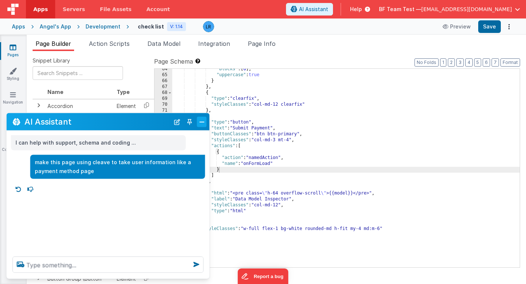
click at [200, 124] on button "Close" at bounding box center [202, 122] width 10 height 10
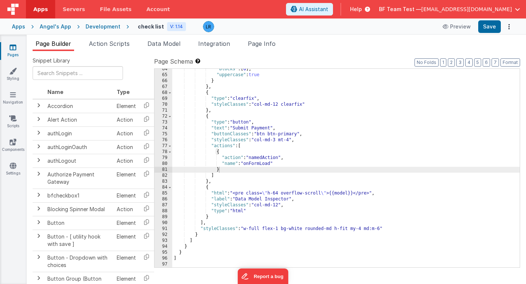
click at [211, 189] on div ""blocks" : [ 6 ] , "uppercase" : true } } , { "type" : "clearfix" , "styleClass…" at bounding box center [345, 171] width 347 height 211
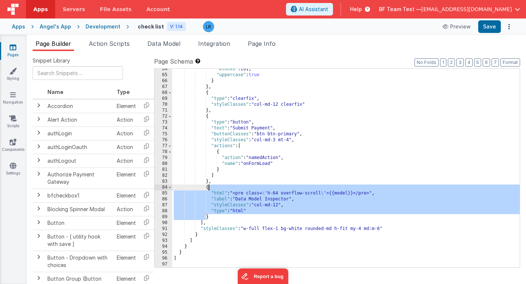
click at [211, 189] on div ""blocks" : [ 6 ] , "uppercase" : true } } , { "type" : "clearfix" , "styleClass…" at bounding box center [345, 171] width 347 height 211
click at [158, 43] on span "Data Model" at bounding box center [163, 43] width 33 height 7
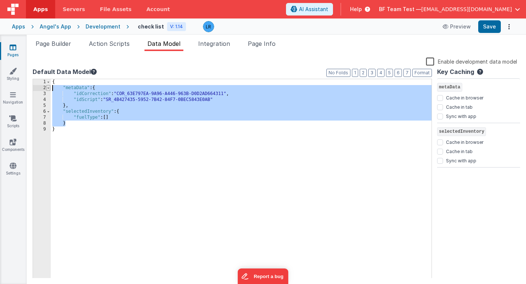
drag, startPoint x: 71, startPoint y: 124, endPoint x: 50, endPoint y: 87, distance: 42.1
click at [50, 87] on div "1 2 3 4 5 6 7 8 9 { "metaData" : { "idCorrection" : "COR_63E797EA-9A96-A446-963…" at bounding box center [232, 179] width 399 height 200
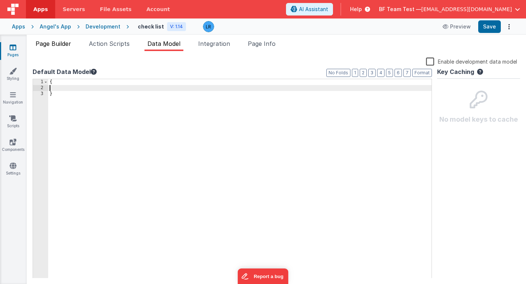
click at [56, 43] on span "Page Builder" at bounding box center [54, 43] width 36 height 7
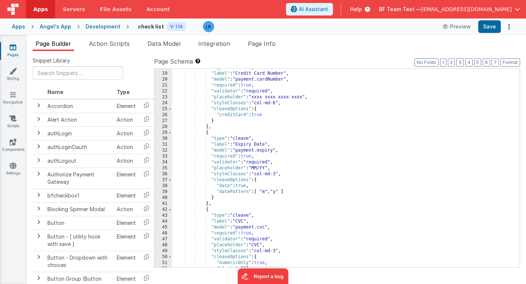
scroll to position [103, 0]
click at [174, 43] on span "Data Model" at bounding box center [163, 43] width 33 height 7
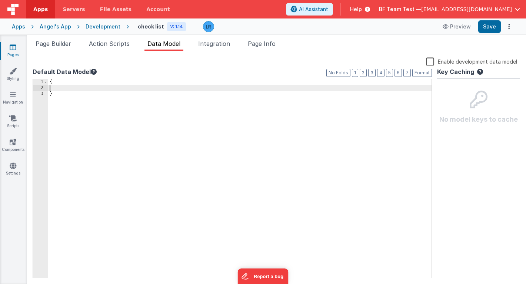
click at [128, 88] on div "{ }" at bounding box center [239, 184] width 383 height 211
click at [63, 46] on span "Page Builder" at bounding box center [54, 43] width 36 height 7
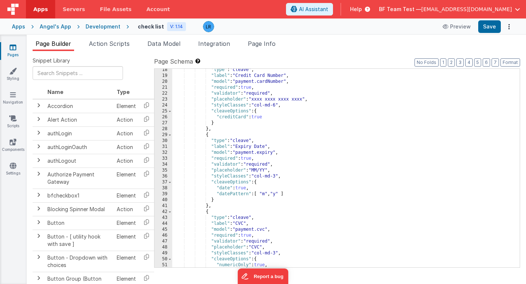
scroll to position [0, 0]
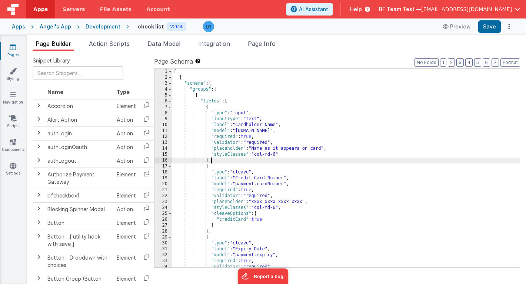
click at [251, 162] on div "[ { "schema" : { "groups" : [ { "fields" : [ { "type" : "input" , "inputType" :…" at bounding box center [345, 174] width 347 height 211
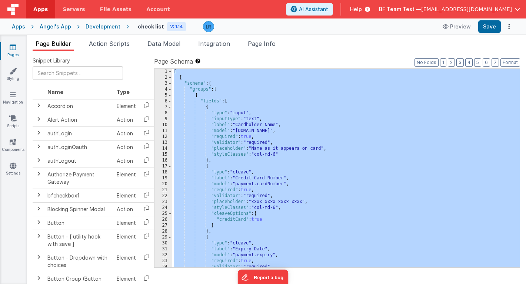
click at [231, 165] on div "[ { "schema" : { "groups" : [ { "fields" : [ { "type" : "input" , "inputType" :…" at bounding box center [345, 174] width 347 height 211
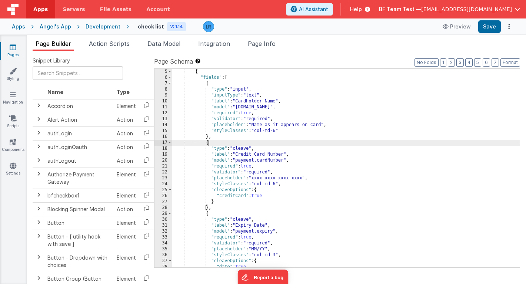
scroll to position [24, 0]
click at [189, 25] on icon at bounding box center [192, 26] width 7 height 10
drag, startPoint x: 169, startPoint y: 28, endPoint x: 135, endPoint y: 26, distance: 33.8
click at [138, 26] on input "check list" at bounding box center [184, 26] width 92 height 11
drag, startPoint x: 201, startPoint y: 26, endPoint x: 130, endPoint y: 24, distance: 70.7
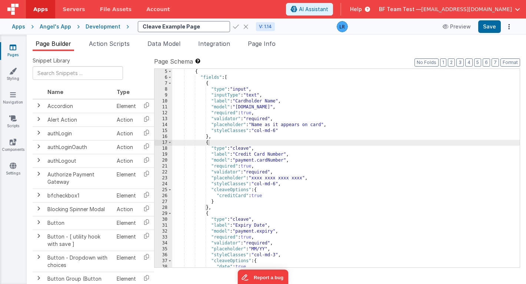
click at [130, 24] on div "Cleave Example Page V: 1.14 Preview Save" at bounding box center [321, 26] width 385 height 13
type input "Payment Method Modal"
click at [233, 27] on icon at bounding box center [236, 26] width 6 height 10
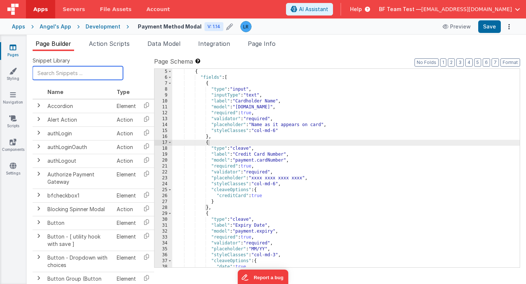
click at [68, 74] on input "text" at bounding box center [78, 73] width 90 height 14
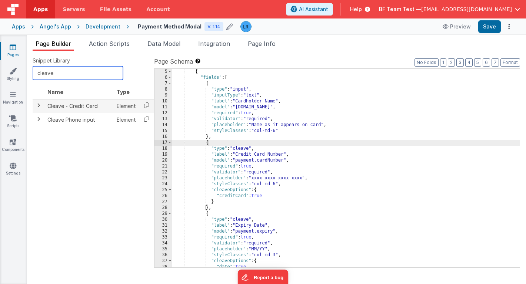
type input "cleave"
click at [37, 108] on span at bounding box center [39, 106] width 6 height 6
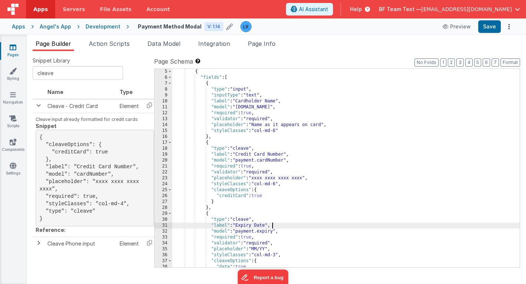
click at [334, 224] on div "{ "fields" : [ { "type" : "input" , "inputType" : "text" , "label" : "Cardholde…" at bounding box center [345, 174] width 347 height 211
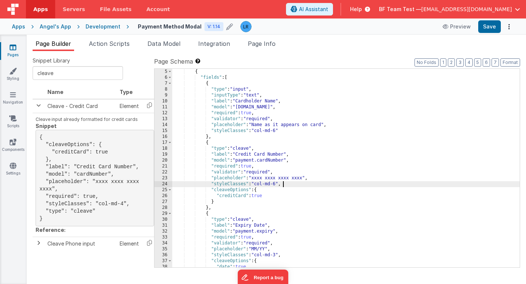
click at [329, 184] on div "{ "fields" : [ { "type" : "input" , "inputType" : "text" , "label" : "Cardholde…" at bounding box center [345, 174] width 347 height 211
click at [339, 181] on div "{ "fields" : [ { "type" : "input" , "inputType" : "text" , "label" : "Cardholde…" at bounding box center [345, 174] width 347 height 211
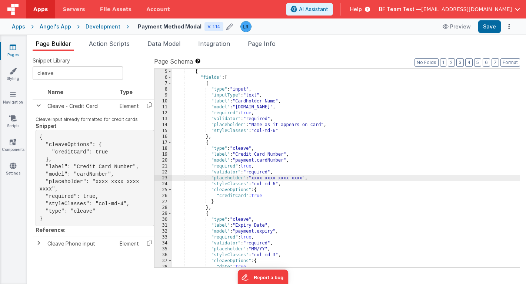
click at [306, 156] on div "{ "fields" : [ { "type" : "input" , "inputType" : "text" , "label" : "Cardholde…" at bounding box center [345, 174] width 347 height 211
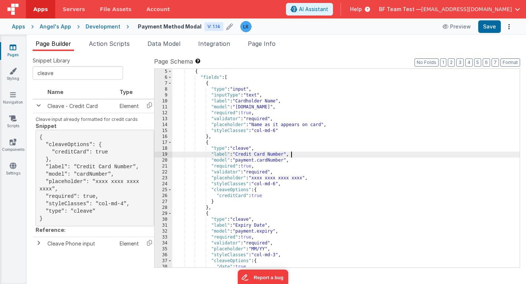
click at [291, 152] on div "{ "fields" : [ { "type" : "input" , "inputType" : "text" , "label" : "Cardholde…" at bounding box center [345, 174] width 347 height 211
click at [291, 151] on div "{ "fields" : [ { "type" : "input" , "inputType" : "text" , "label" : "Cardholde…" at bounding box center [345, 174] width 347 height 211
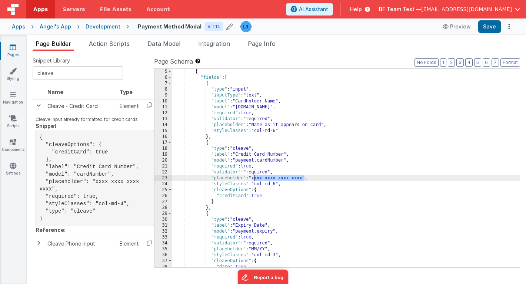
drag, startPoint x: 304, startPoint y: 179, endPoint x: 255, endPoint y: 178, distance: 49.6
click at [255, 178] on div "{ "fields" : [ { "type" : "input" , "inputType" : "text" , "label" : "Cardholde…" at bounding box center [345, 174] width 347 height 211
click at [267, 178] on div "{ "fields" : [ { "type" : "input" , "inputType" : "text" , "label" : "Cardholde…" at bounding box center [345, 174] width 347 height 211
click at [294, 180] on div "{ "fields" : [ { "type" : "input" , "inputType" : "text" , "label" : "Cardholde…" at bounding box center [345, 174] width 347 height 211
click at [309, 181] on div "{ "fields" : [ { "type" : "input" , "inputType" : "text" , "label" : "Cardholde…" at bounding box center [345, 174] width 347 height 211
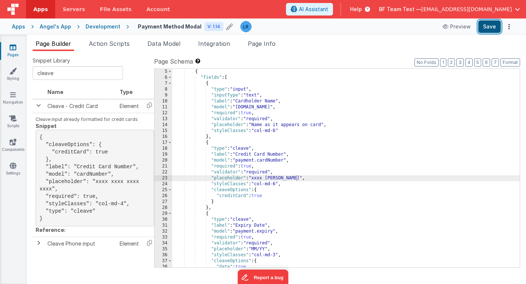
click at [494, 28] on button "Save" at bounding box center [489, 26] width 23 height 13
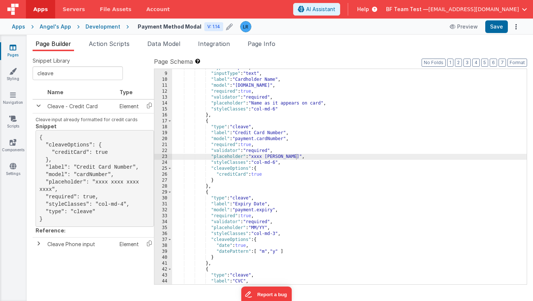
scroll to position [23, 0]
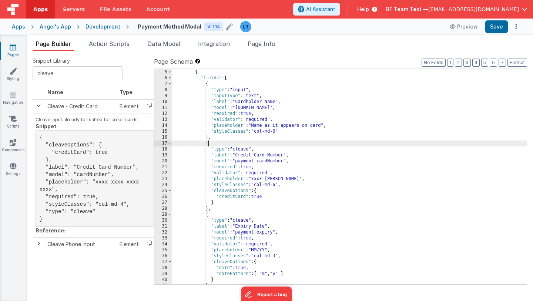
click at [258, 145] on div ""groups" : [ { "fields" : [ { "type" : "input" , "inputType" : "text" , "label"…" at bounding box center [349, 176] width 355 height 227
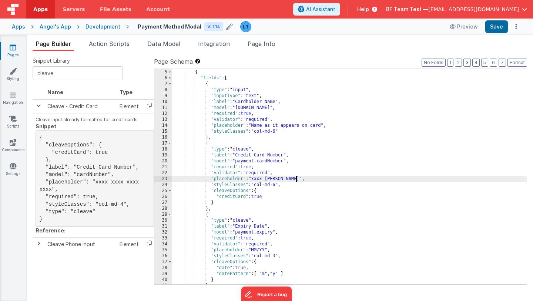
click at [296, 178] on div ""groups" : [ { "fields" : [ { "type" : "input" , "inputType" : "text" , "label"…" at bounding box center [349, 176] width 355 height 227
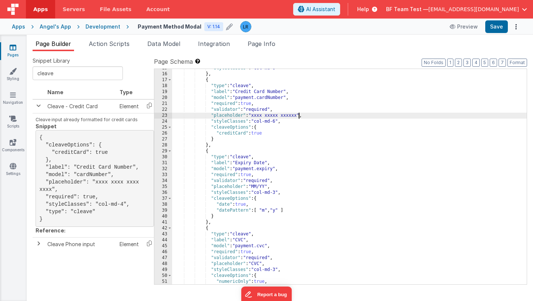
scroll to position [87, 0]
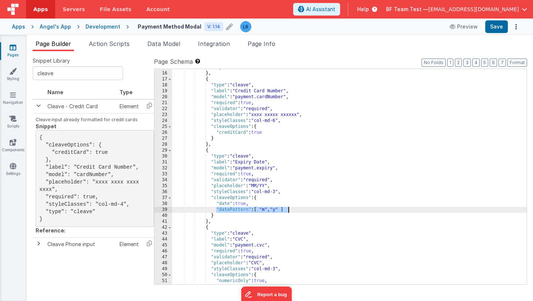
drag, startPoint x: 215, startPoint y: 209, endPoint x: 291, endPoint y: 211, distance: 75.1
click at [291, 211] on div ""styleClasses" : "col-md-6" } , { "type" : "cleave" , "label" : "Credit Card Nu…" at bounding box center [349, 177] width 355 height 227
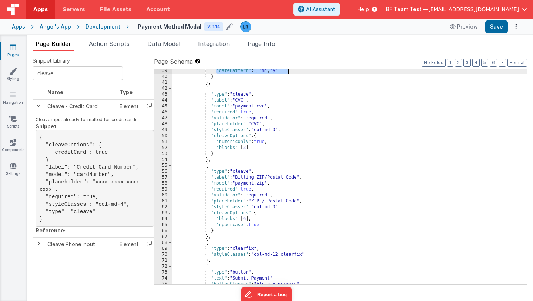
scroll to position [228, 0]
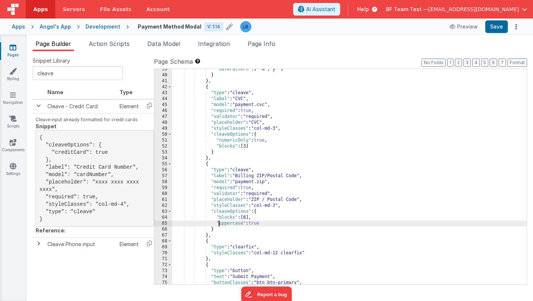
click at [219, 224] on div ""datePattern" : [ "m" , "y" ] } } , { "type" : "cleave" , "label" : "CVC" , "mo…" at bounding box center [349, 179] width 355 height 227
